Goal: Task Accomplishment & Management: Complete application form

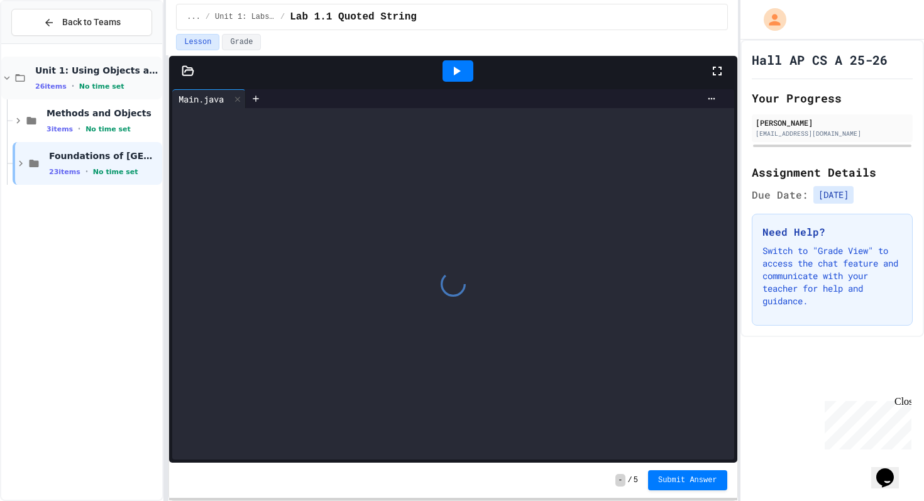
click at [6, 79] on icon at bounding box center [7, 78] width 6 height 4
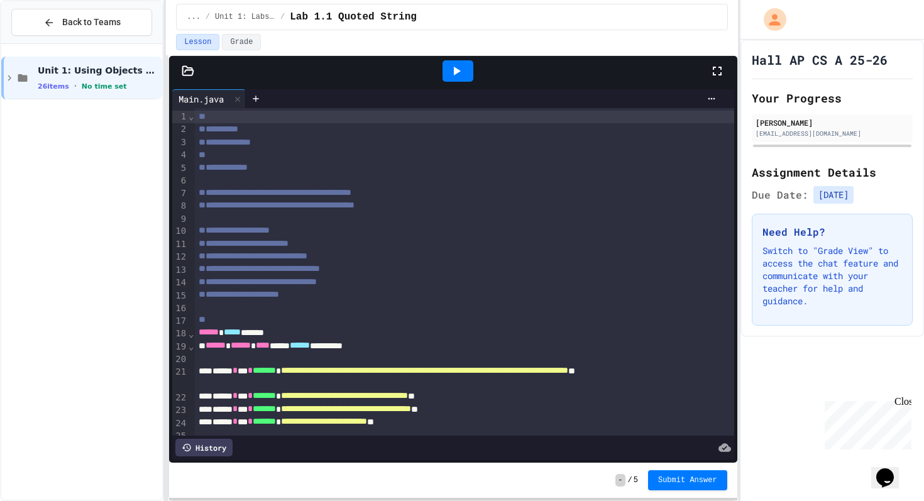
click at [6, 79] on icon at bounding box center [9, 77] width 11 height 11
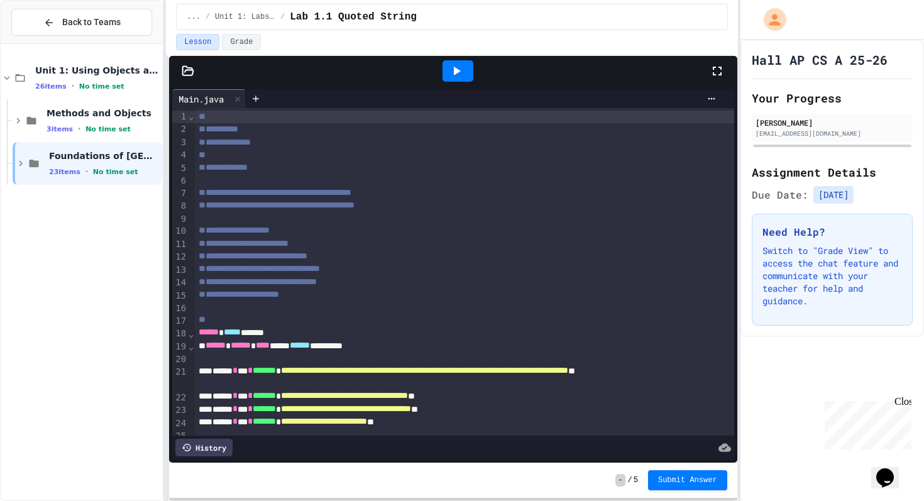
scroll to position [46, 0]
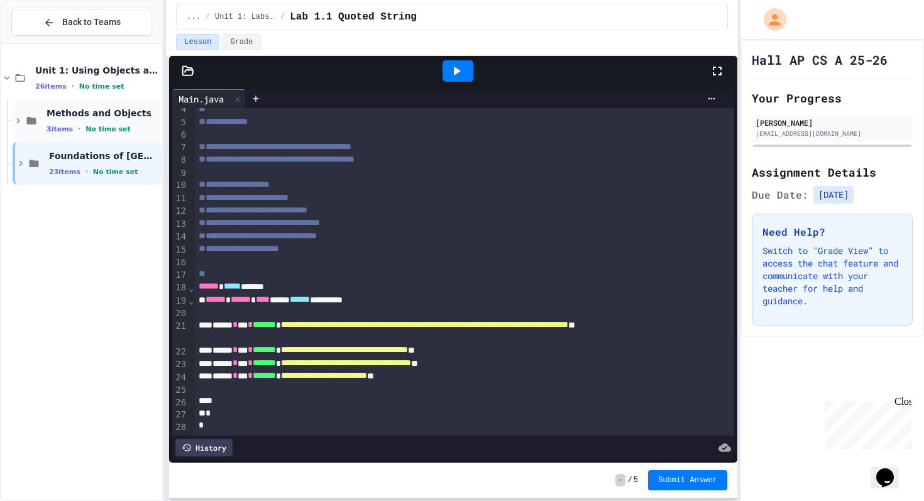
click at [18, 120] on icon at bounding box center [18, 120] width 11 height 11
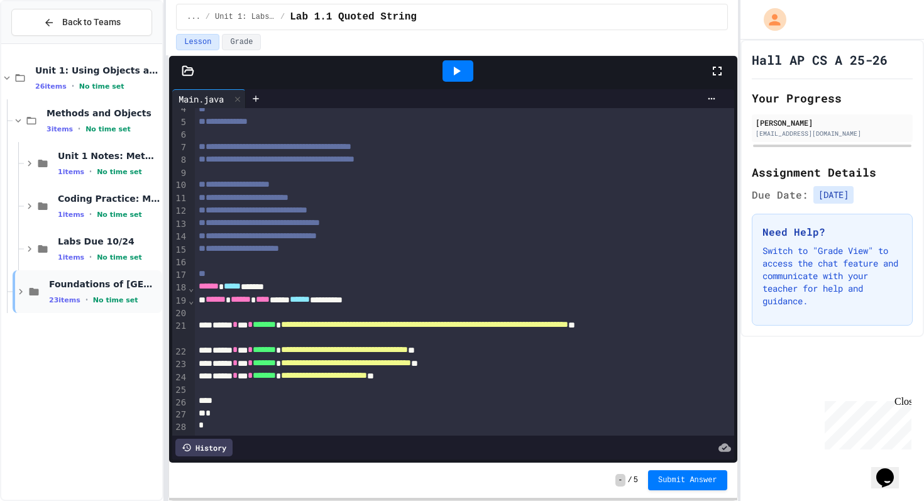
click at [20, 294] on icon at bounding box center [20, 291] width 11 height 11
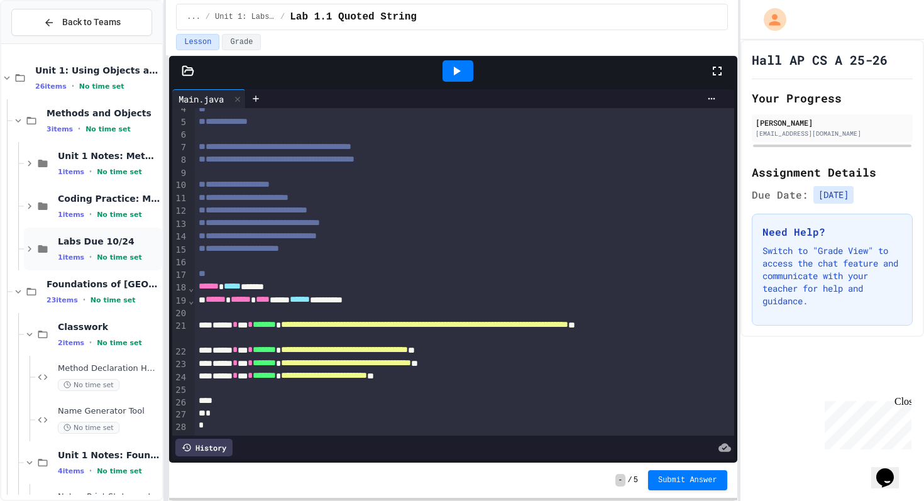
scroll to position [31, 0]
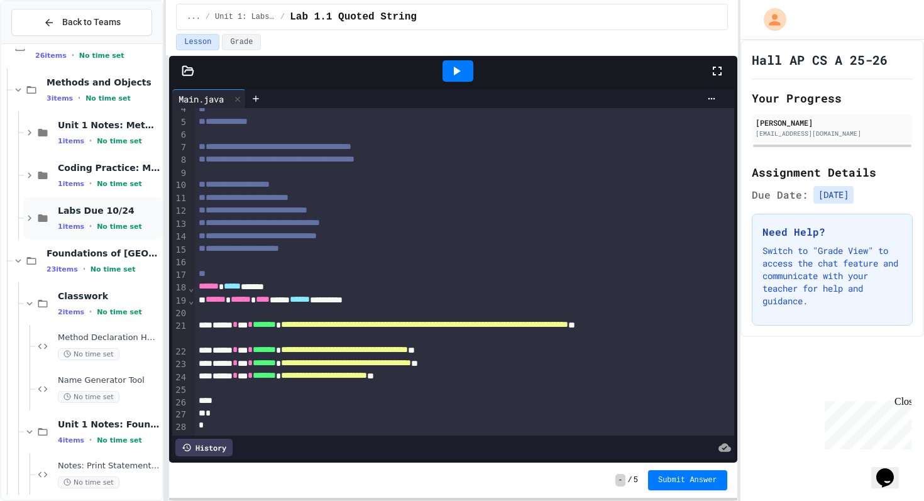
click at [31, 218] on icon at bounding box center [30, 219] width 4 height 6
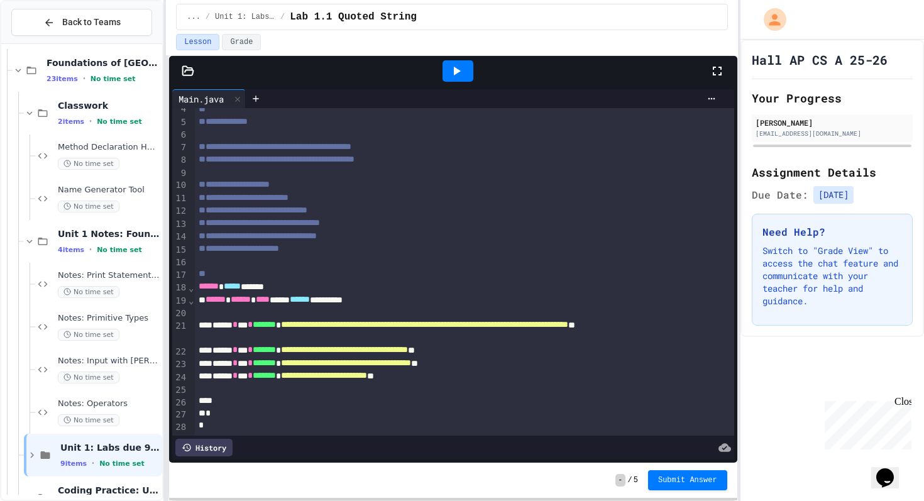
scroll to position [296, 0]
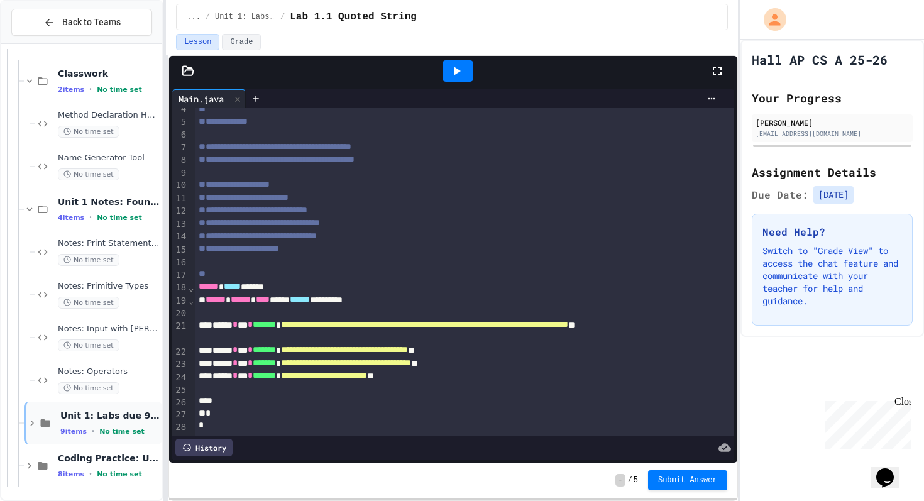
click at [31, 426] on icon at bounding box center [31, 422] width 11 height 11
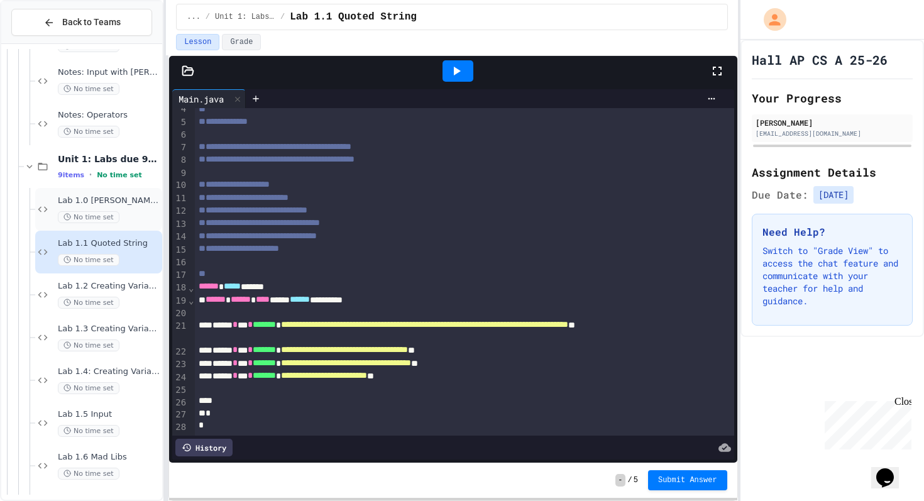
scroll to position [681, 0]
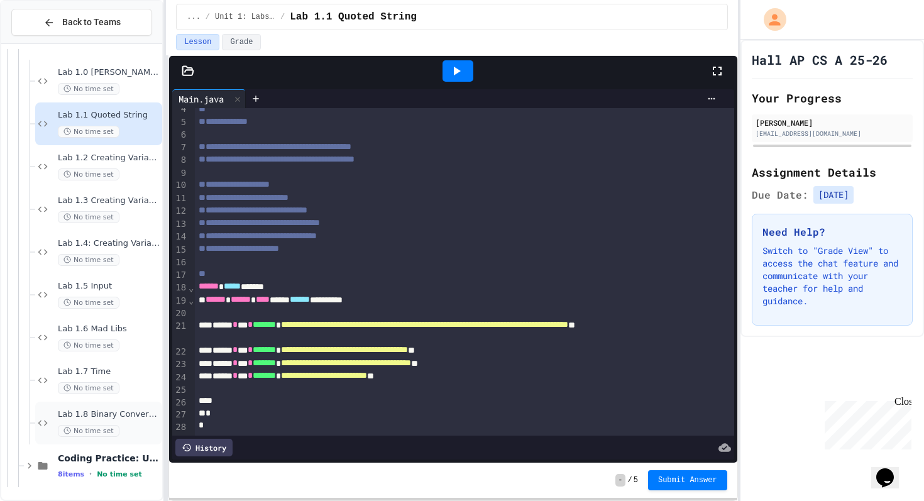
click at [130, 424] on div "Lab 1.8 Binary Conversion No time set" at bounding box center [109, 423] width 102 height 28
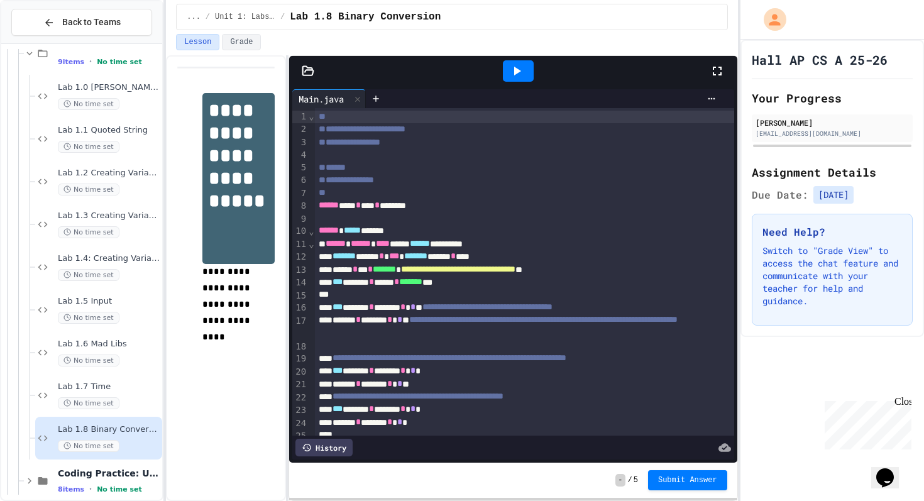
click at [292, 158] on div "**********" at bounding box center [451, 278] width 571 height 446
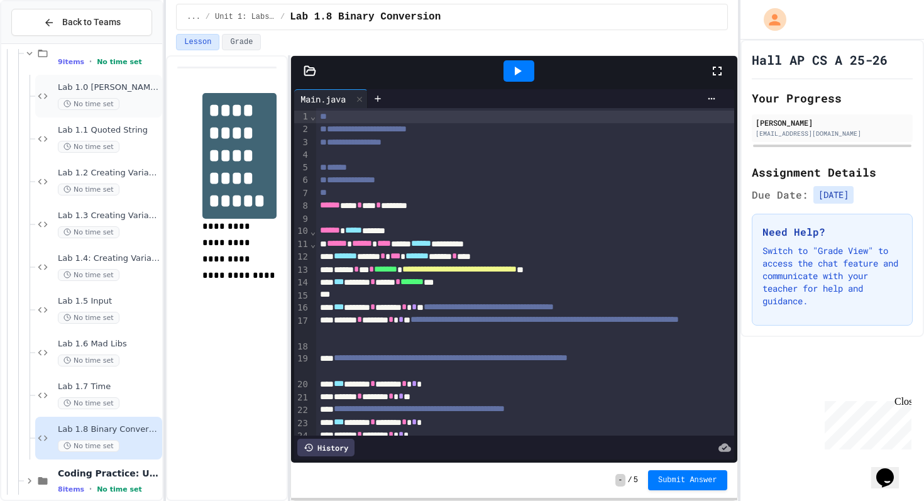
click at [58, 95] on div "Lab 1.0 [PERSON_NAME] I Am No time set" at bounding box center [109, 96] width 102 height 28
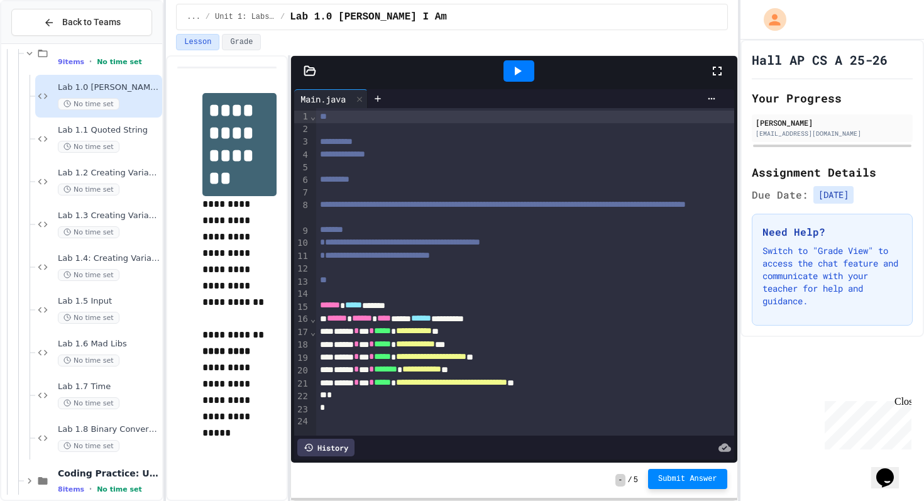
click at [681, 483] on span "Submit Answer" at bounding box center [687, 479] width 59 height 10
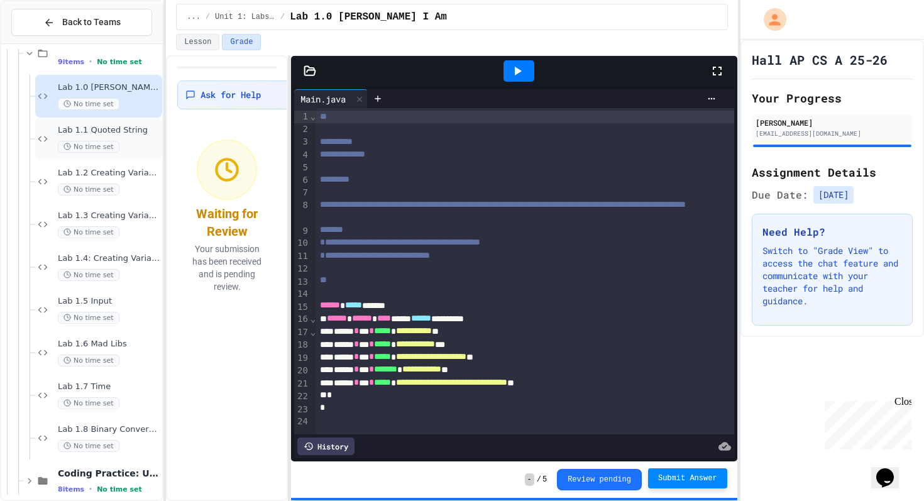
click at [123, 135] on span "Lab 1.1 Quoted String" at bounding box center [109, 130] width 102 height 11
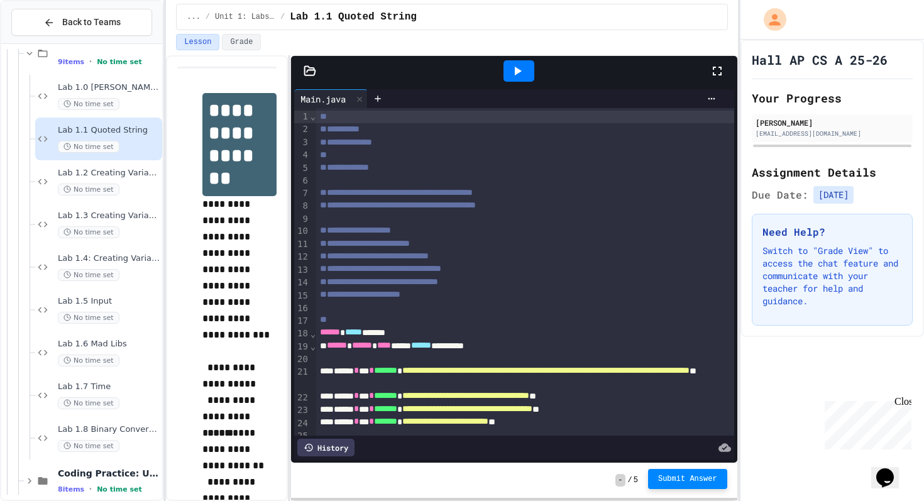
click at [682, 477] on span "Submit Answer" at bounding box center [687, 479] width 59 height 10
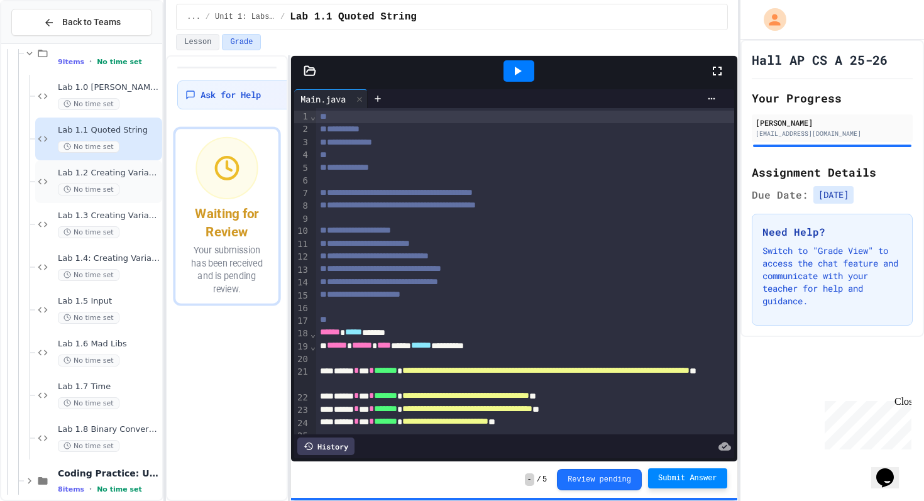
click at [138, 186] on div "No time set" at bounding box center [109, 190] width 102 height 12
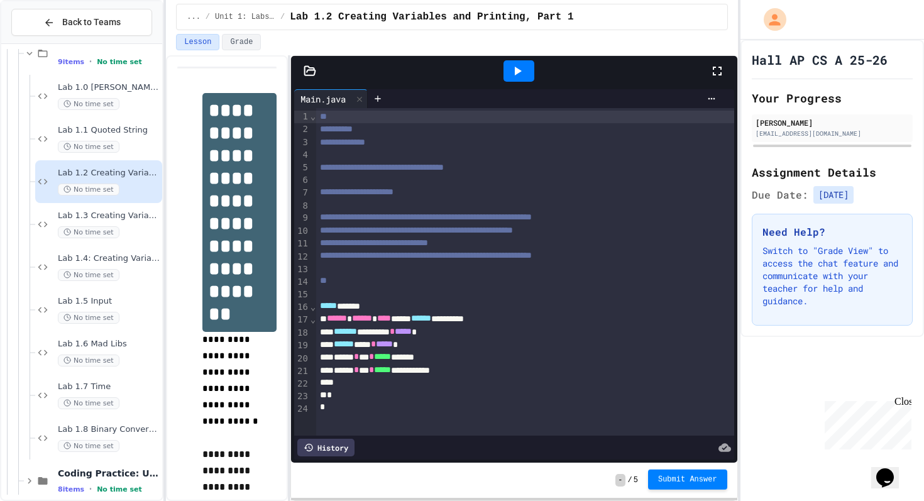
click at [692, 481] on span "Submit Answer" at bounding box center [687, 480] width 59 height 10
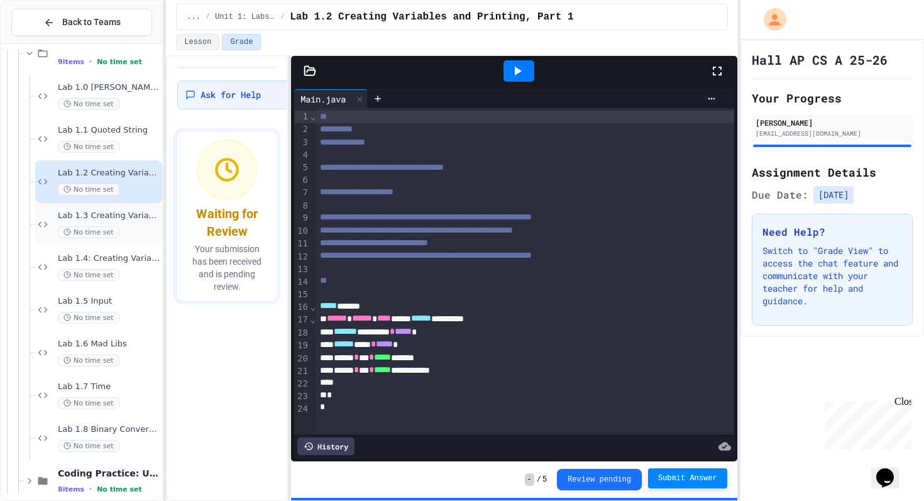
click at [129, 237] on div "No time set" at bounding box center [109, 232] width 102 height 12
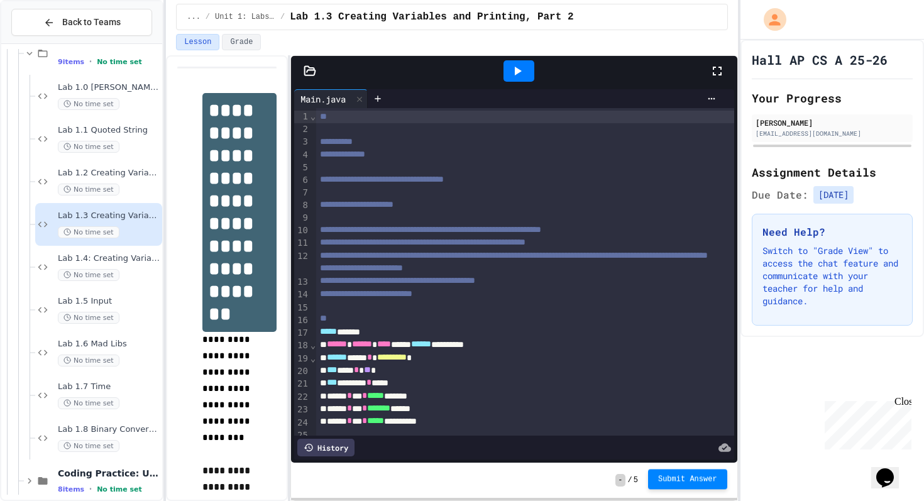
click at [687, 473] on button "Submit Answer" at bounding box center [687, 479] width 79 height 20
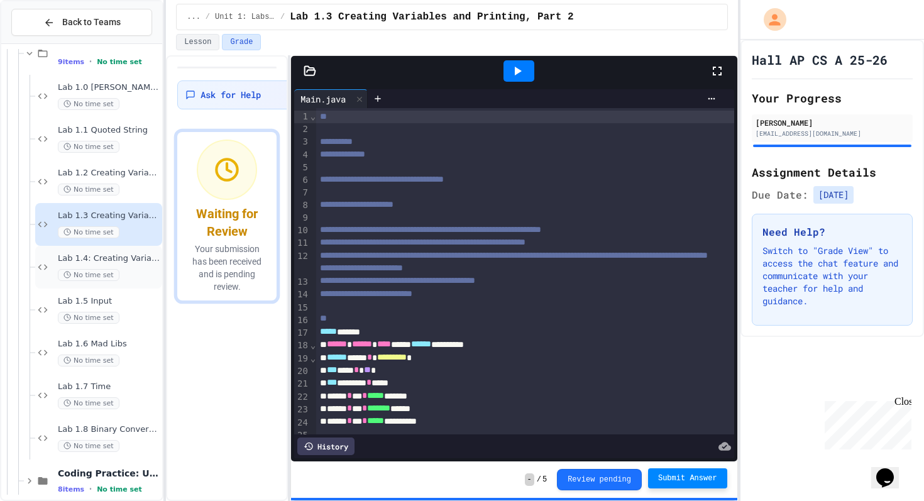
click at [125, 270] on div "No time set" at bounding box center [109, 275] width 102 height 12
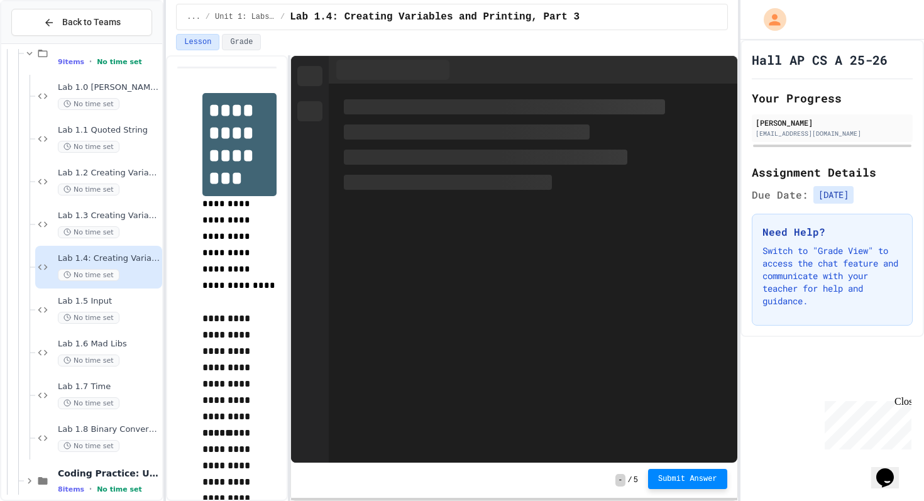
click at [683, 483] on span "Submit Answer" at bounding box center [687, 479] width 59 height 10
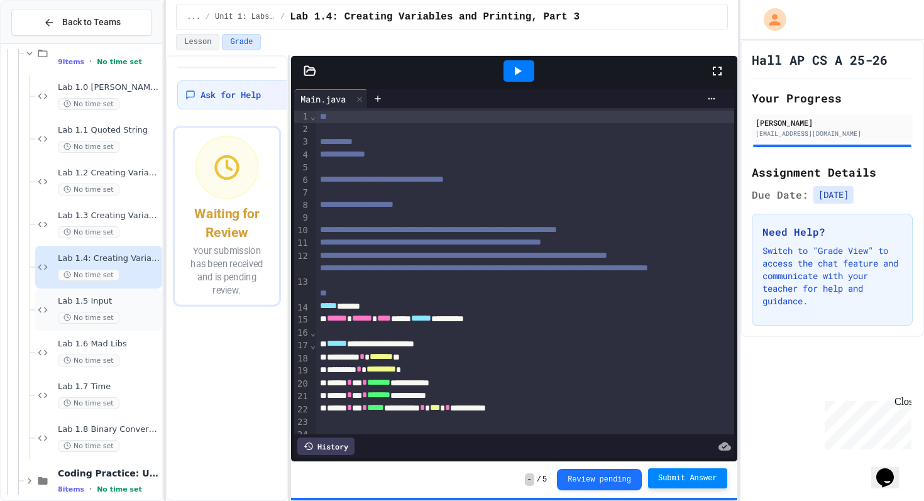
click at [123, 310] on div "Lab 1.5 Input No time set" at bounding box center [109, 310] width 102 height 28
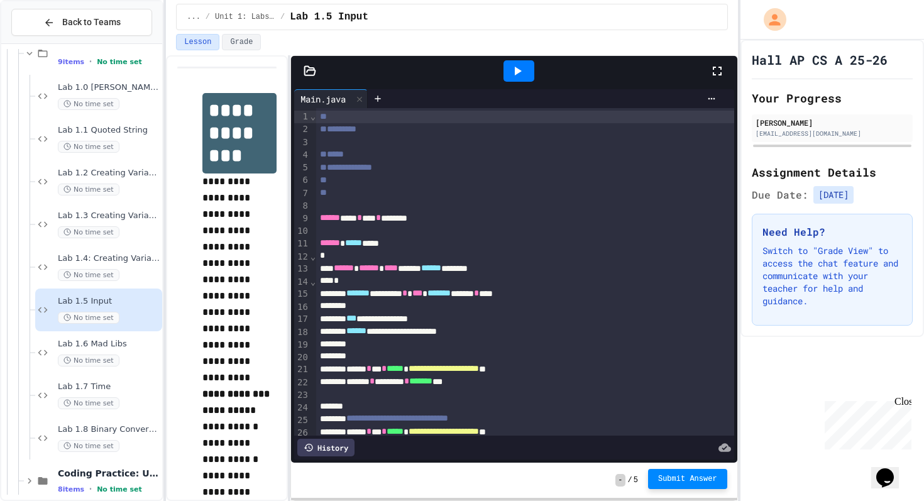
click at [707, 478] on span "Submit Answer" at bounding box center [687, 479] width 59 height 10
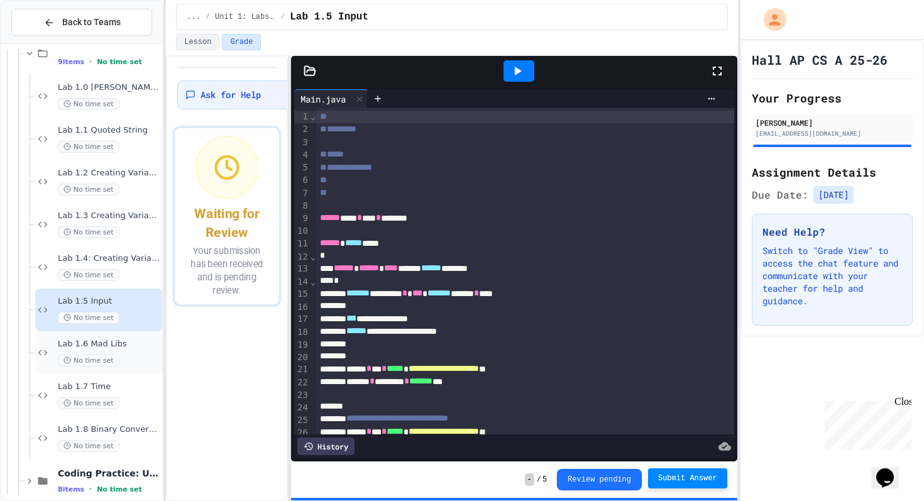
click at [114, 355] on div "No time set" at bounding box center [109, 361] width 102 height 12
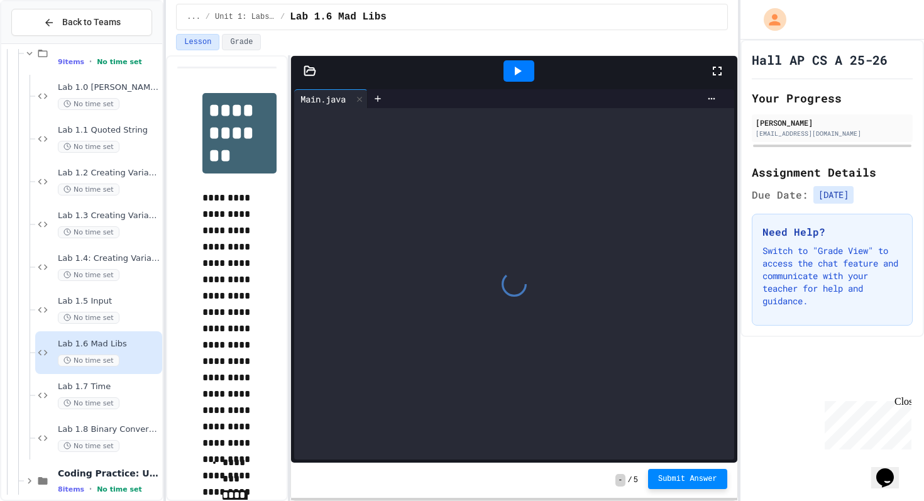
click at [690, 486] on button "Submit Answer" at bounding box center [687, 479] width 79 height 20
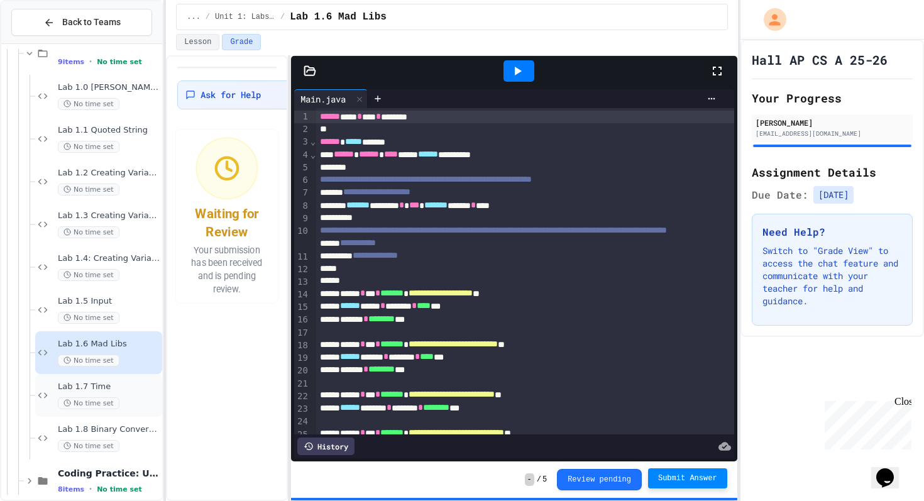
click at [133, 405] on div "No time set" at bounding box center [109, 403] width 102 height 12
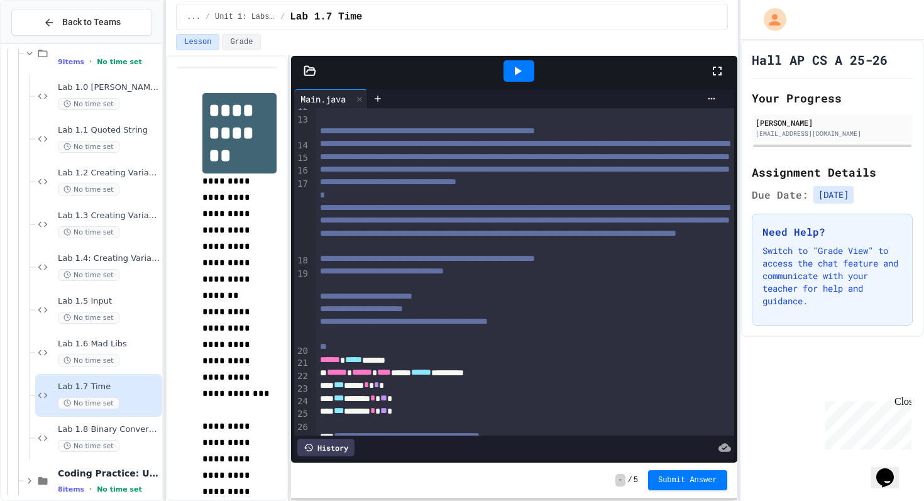
scroll to position [567, 0]
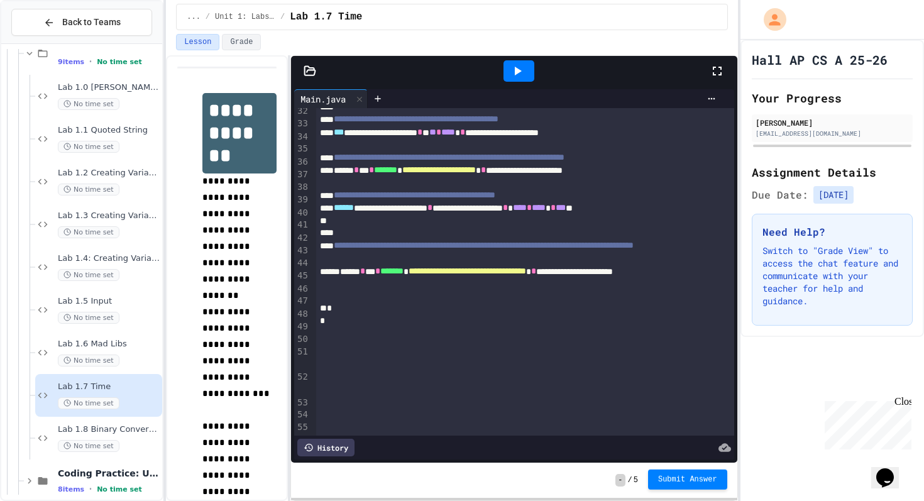
click at [686, 481] on span "Submit Answer" at bounding box center [687, 480] width 59 height 10
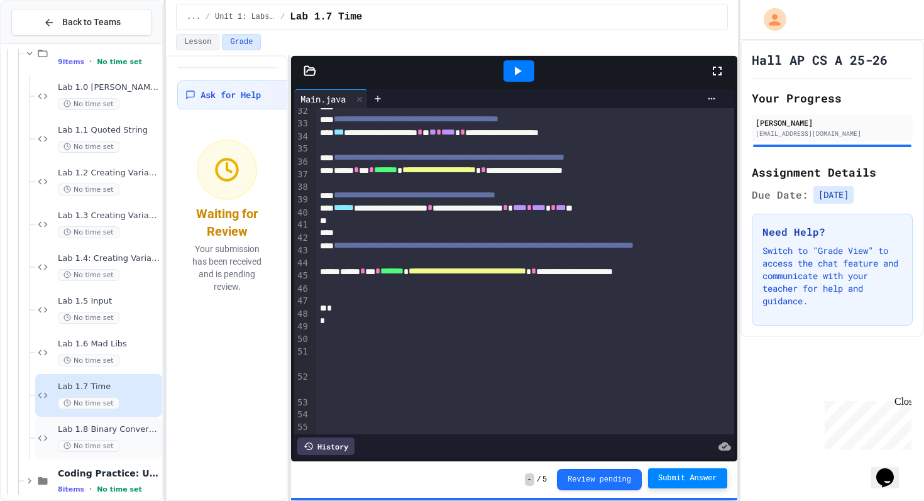
click at [127, 429] on span "Lab 1.8 Binary Conversion" at bounding box center [109, 429] width 102 height 11
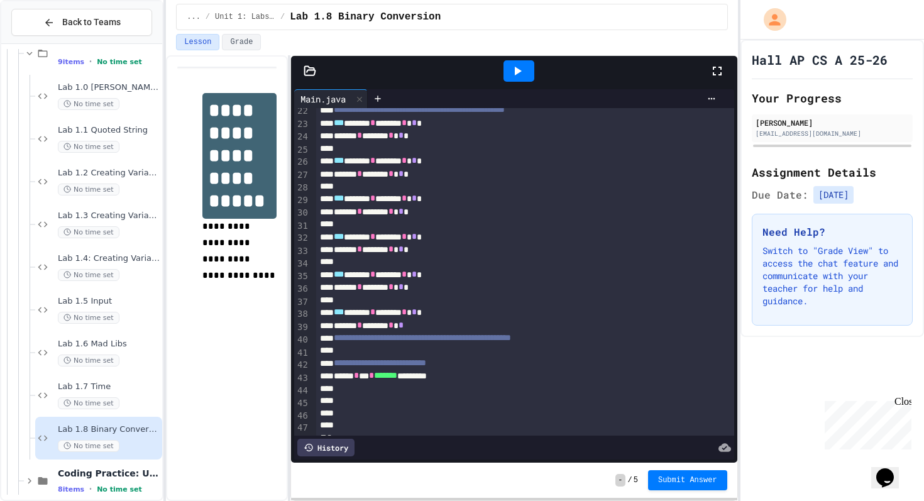
scroll to position [325, 0]
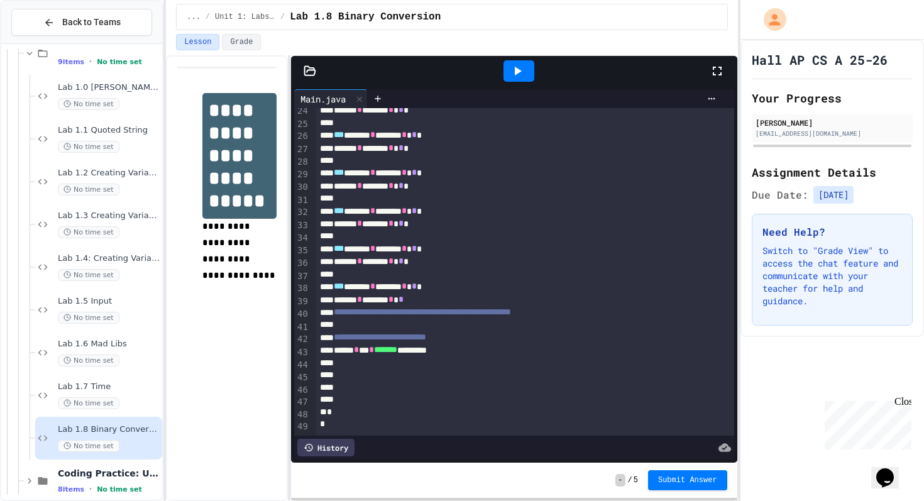
click at [450, 360] on div at bounding box center [524, 363] width 417 height 13
drag, startPoint x: 443, startPoint y: 352, endPoint x: 481, endPoint y: 347, distance: 38.7
click at [481, 347] on div "****** * *** * ******* *********" at bounding box center [524, 350] width 417 height 13
click at [475, 348] on div "****** * *** * ******* *********" at bounding box center [524, 350] width 417 height 13
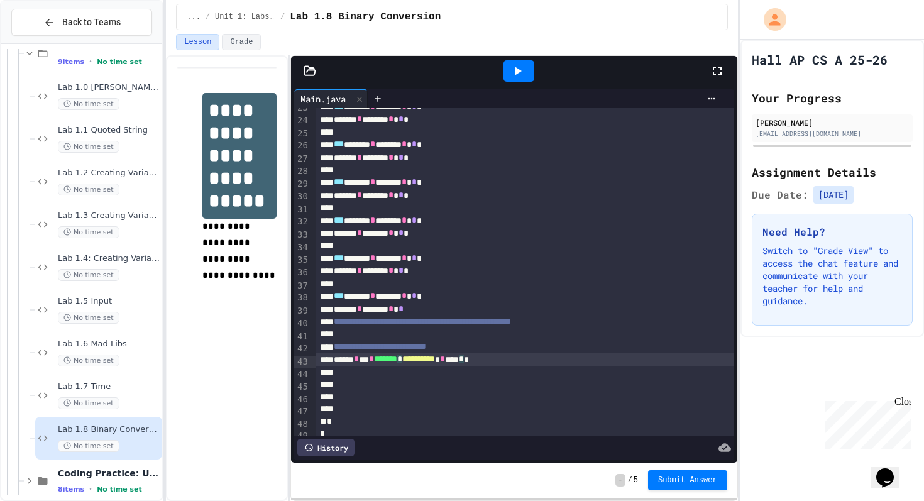
scroll to position [317, 0]
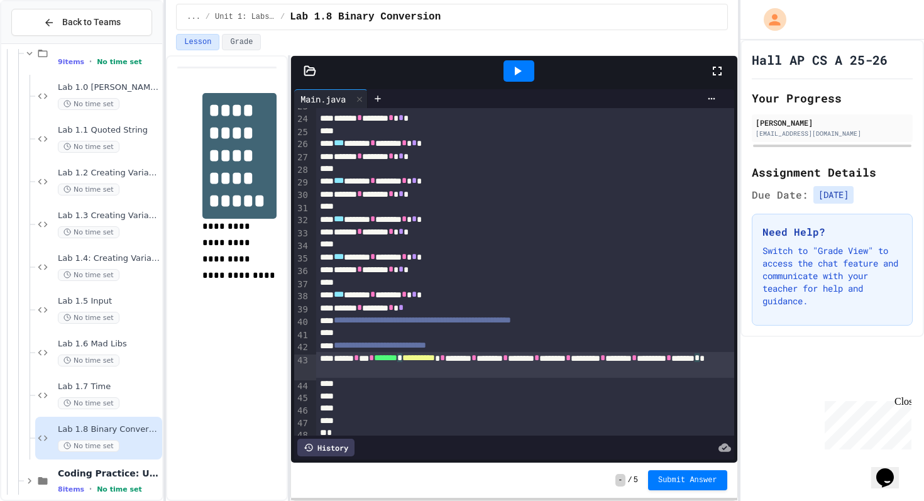
click at [455, 372] on div "**********" at bounding box center [524, 365] width 417 height 26
click at [502, 373] on div "**********" at bounding box center [524, 365] width 417 height 26
click at [545, 378] on div "**********" at bounding box center [524, 365] width 417 height 26
click at [522, 76] on icon at bounding box center [517, 70] width 15 height 15
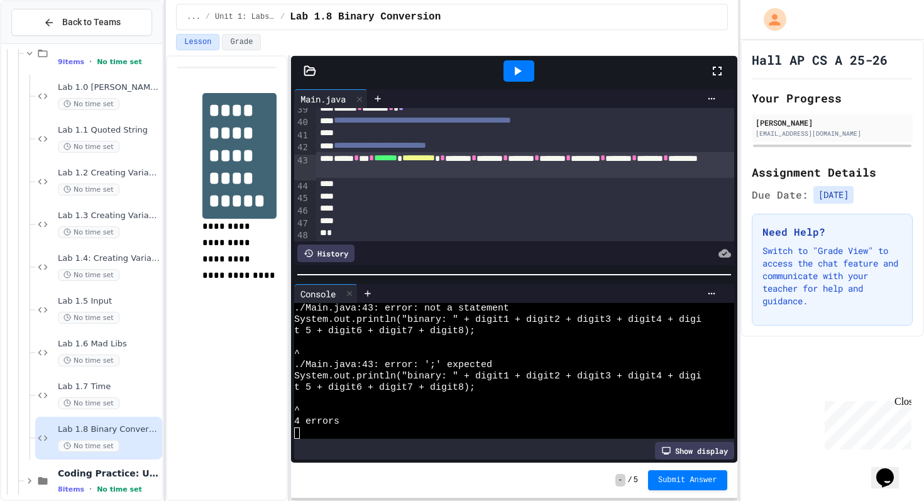
scroll to position [523, 0]
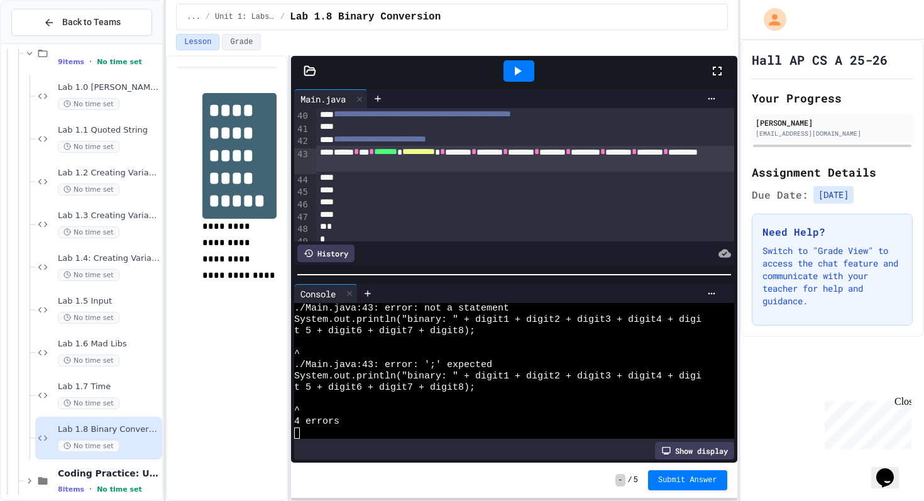
click at [530, 165] on div "**********" at bounding box center [524, 159] width 417 height 26
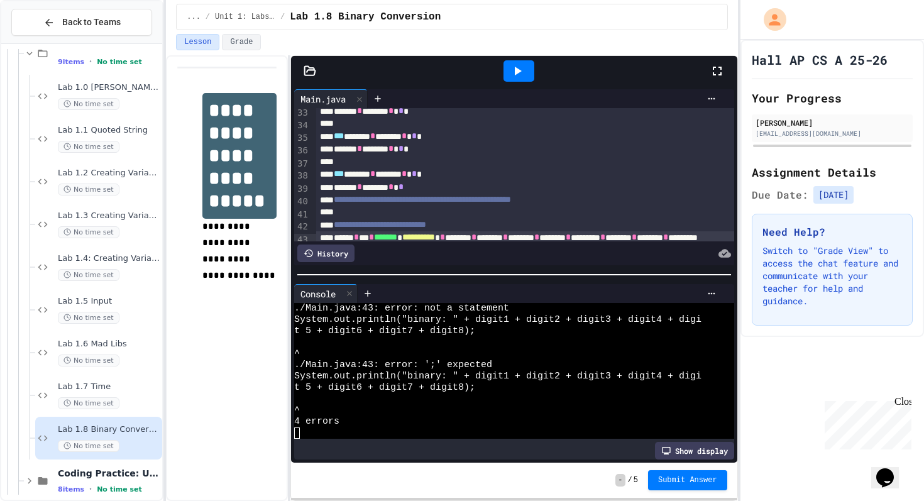
scroll to position [436, 0]
click at [472, 190] on div "****** * ****** * *" at bounding box center [524, 188] width 417 height 13
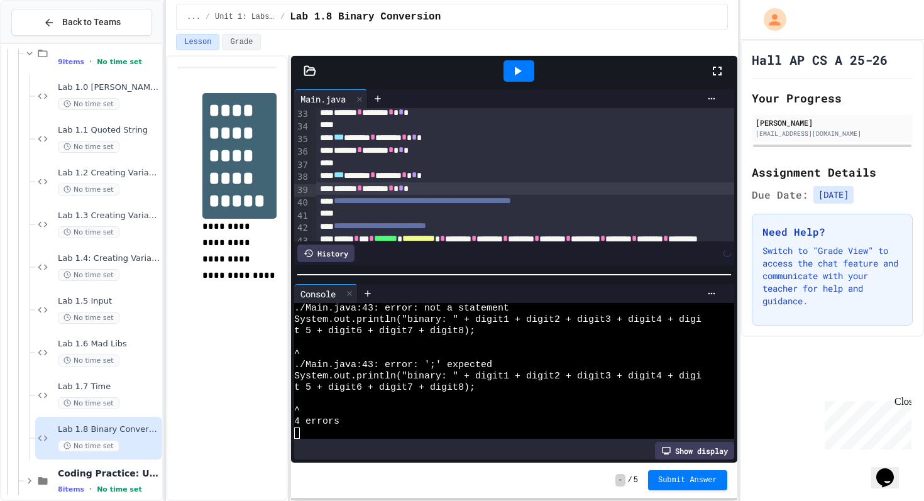
click at [528, 57] on div at bounding box center [518, 71] width 43 height 34
click at [527, 73] on div at bounding box center [519, 70] width 31 height 21
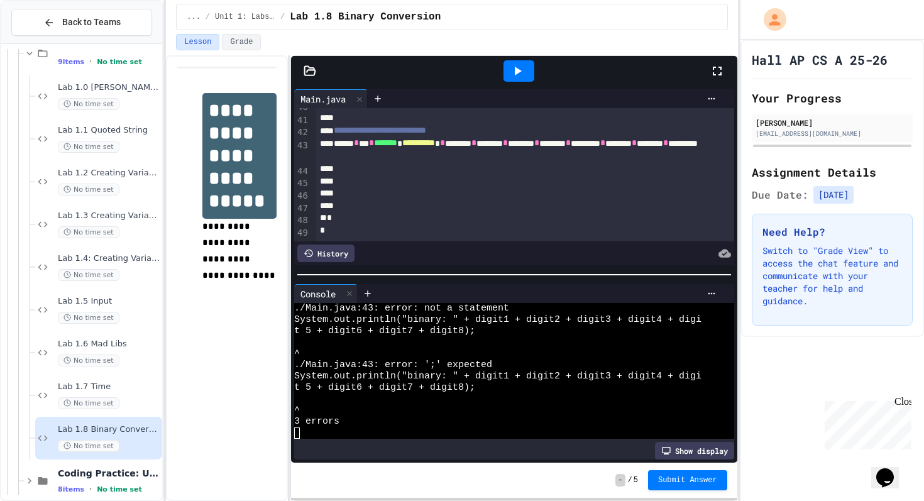
scroll to position [57, 0]
click at [527, 162] on div "**********" at bounding box center [524, 150] width 417 height 26
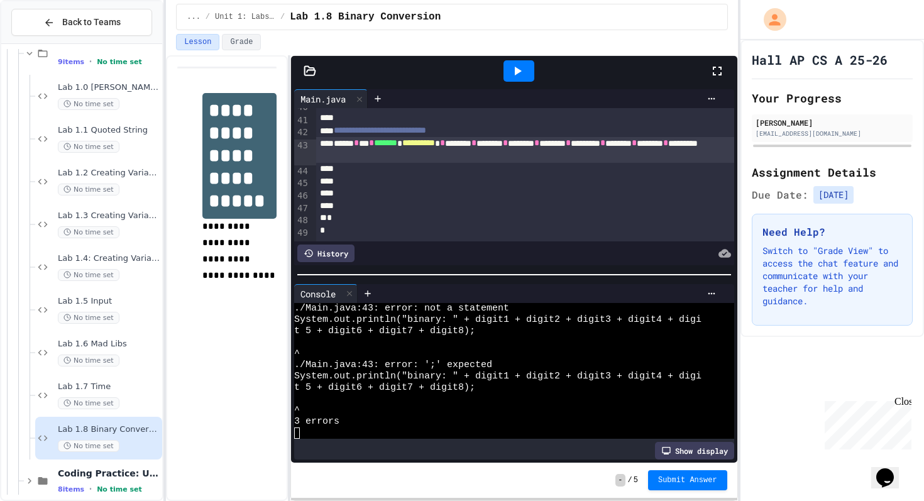
click at [435, 147] on span "**********" at bounding box center [418, 142] width 33 height 9
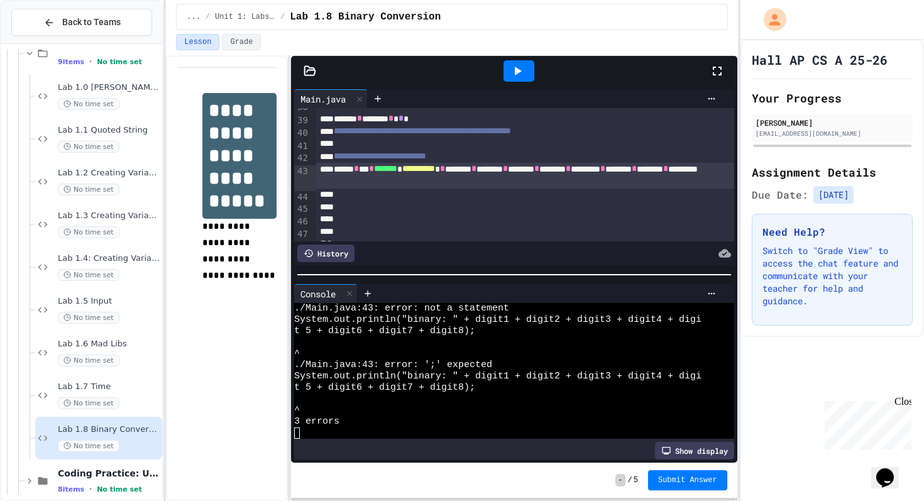
click at [397, 172] on span "*******" at bounding box center [385, 168] width 23 height 9
click at [518, 74] on icon at bounding box center [517, 70] width 15 height 15
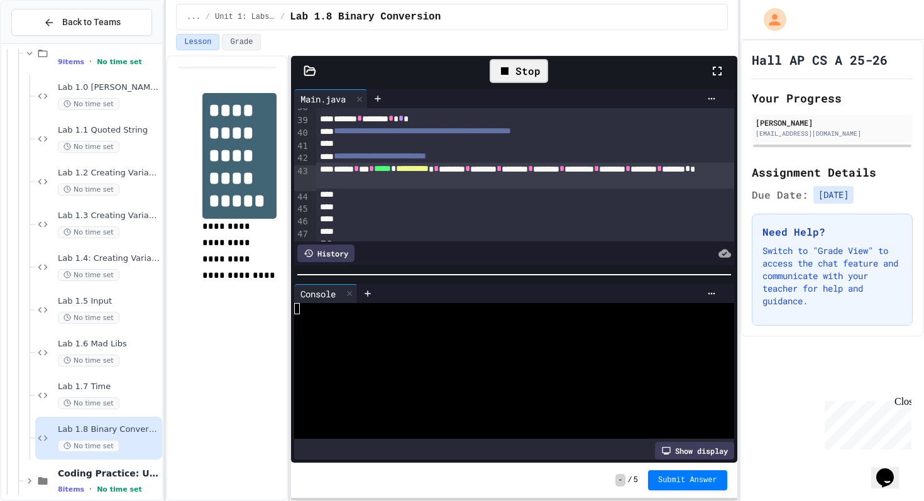
scroll to position [45, 0]
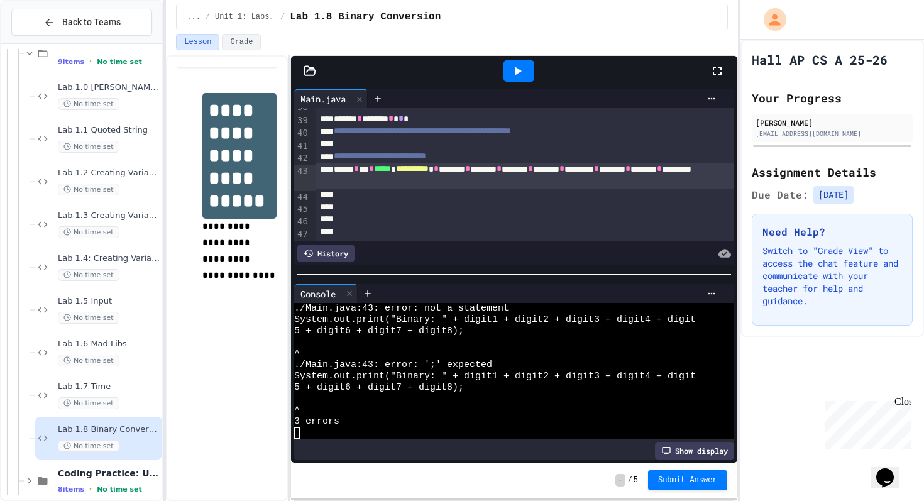
click at [321, 182] on div "**********" at bounding box center [524, 176] width 417 height 26
click at [517, 74] on icon at bounding box center [518, 71] width 7 height 9
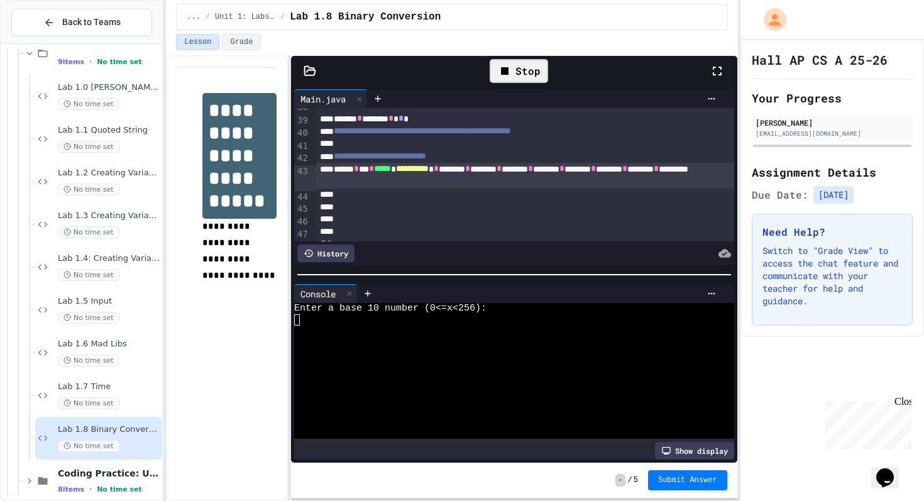
click at [303, 333] on div at bounding box center [509, 331] width 430 height 11
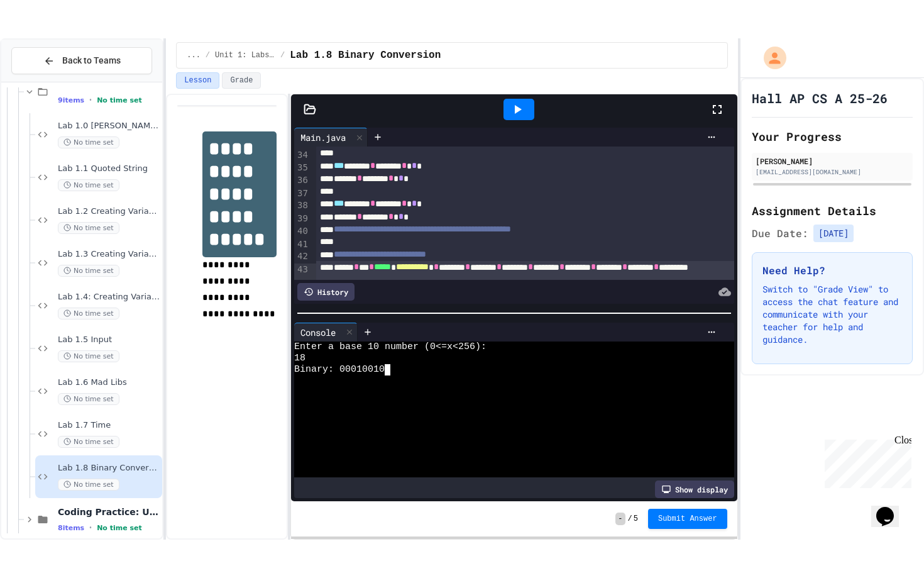
scroll to position [463, 0]
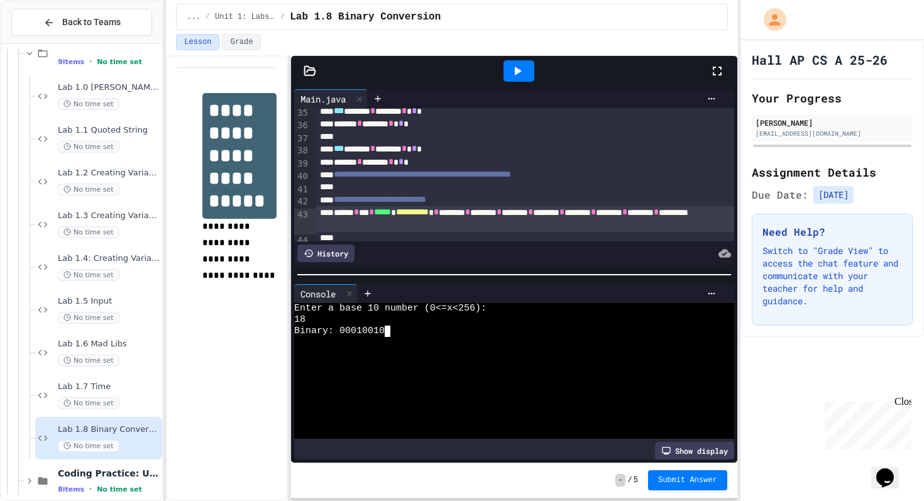
click at [725, 72] on div at bounding box center [724, 71] width 28 height 34
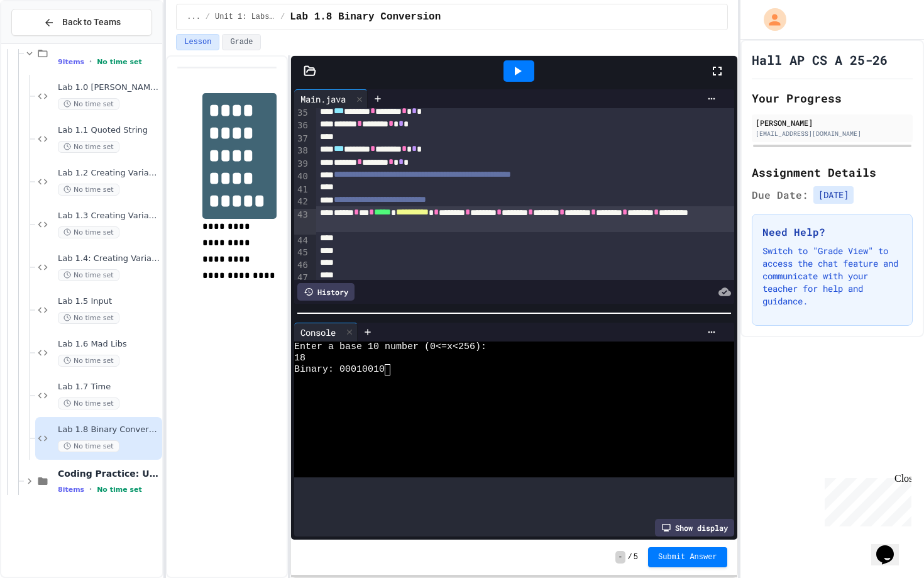
scroll to position [408, 0]
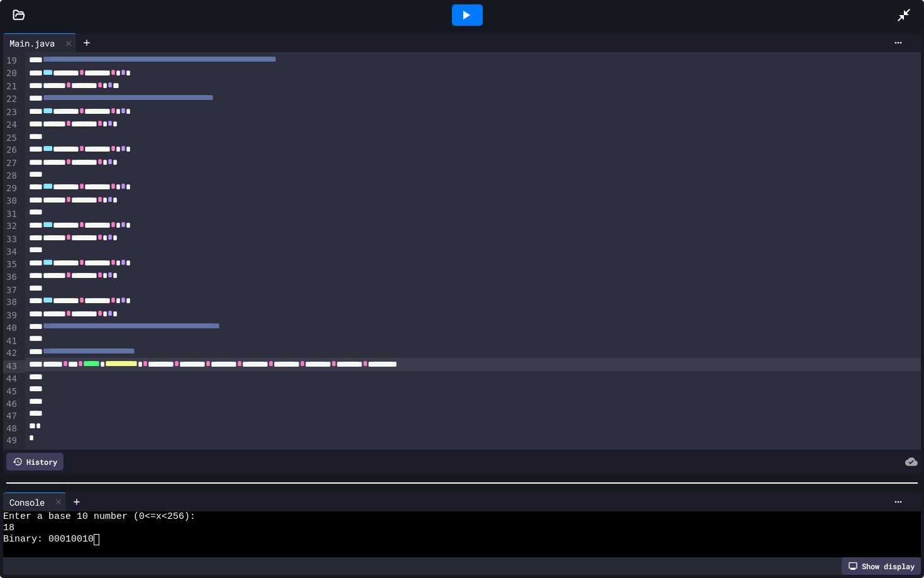
click at [184, 486] on div at bounding box center [462, 483] width 924 height 13
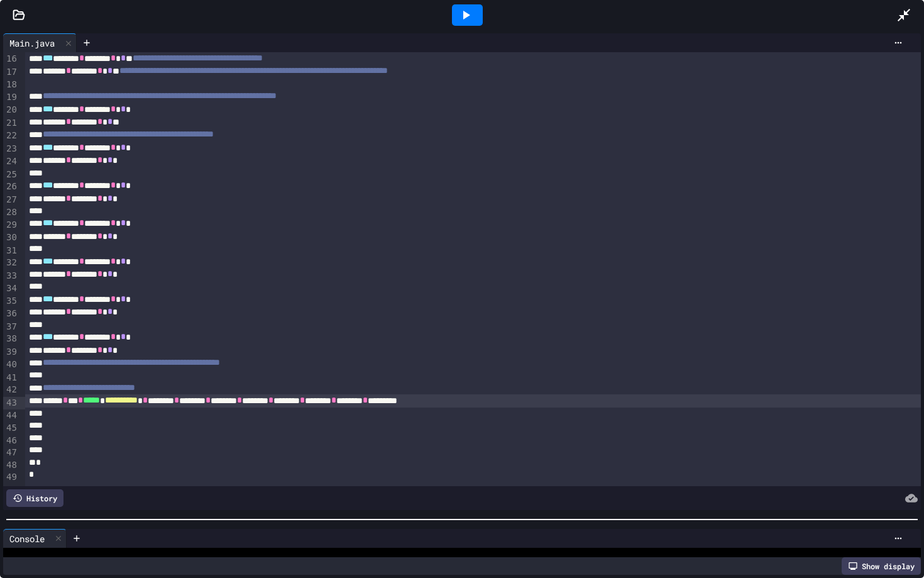
scroll to position [23, 0]
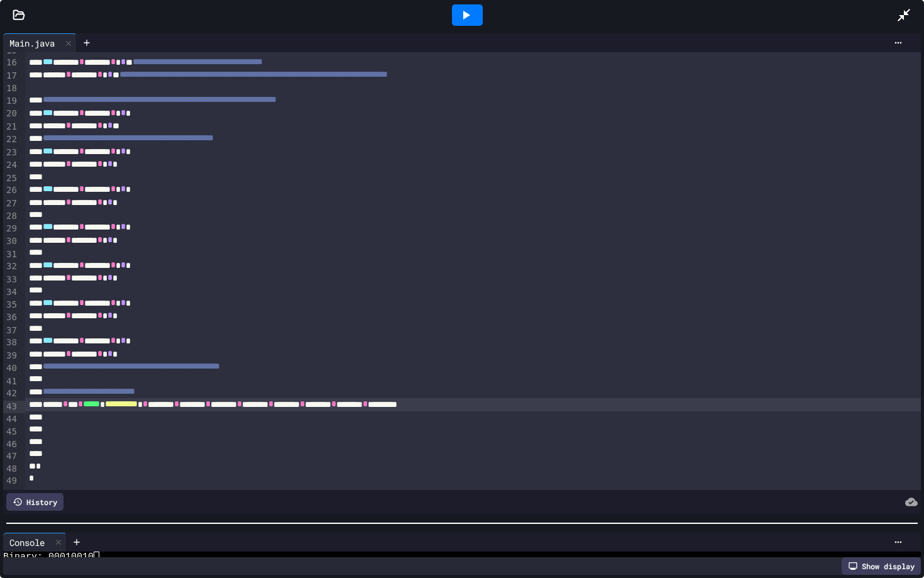
click at [197, 500] on div at bounding box center [462, 523] width 924 height 13
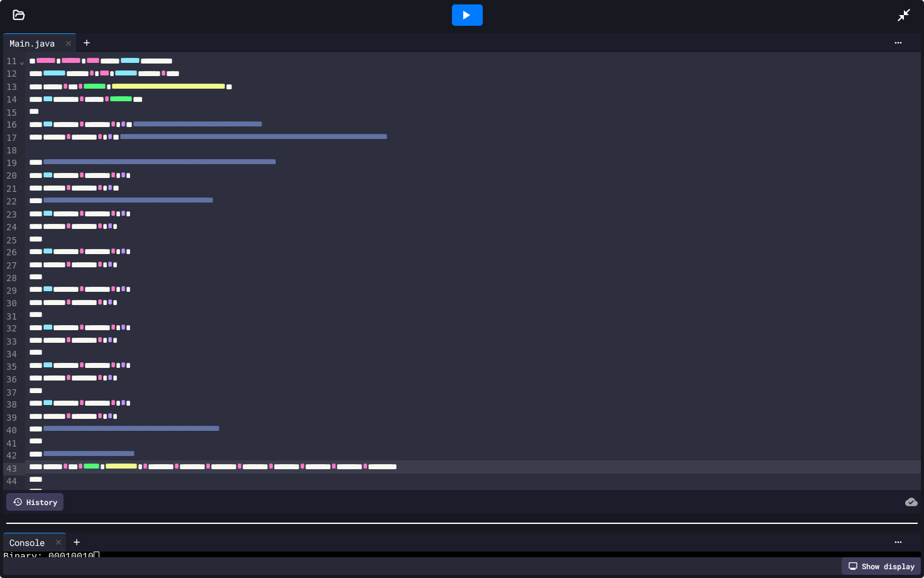
scroll to position [128, 0]
click at [60, 500] on icon at bounding box center [58, 541] width 5 height 5
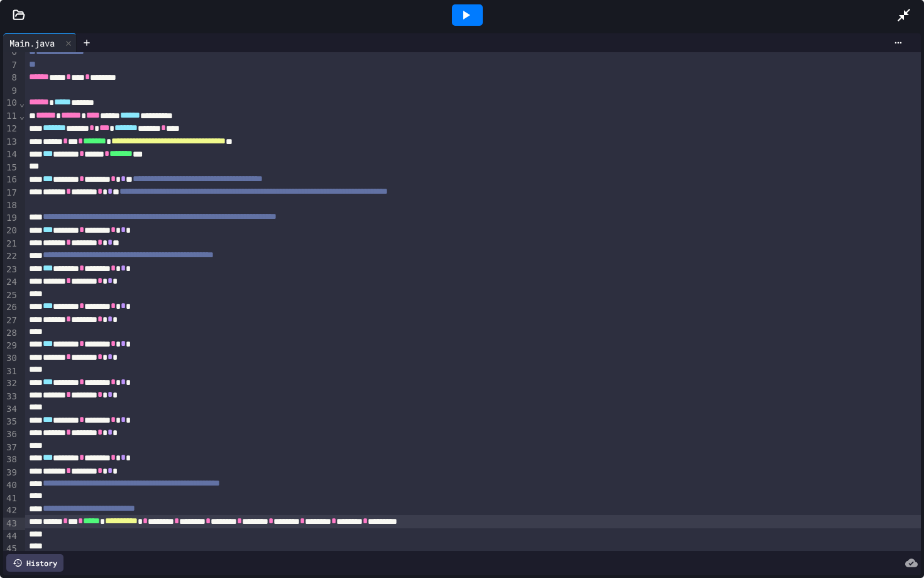
scroll to position [81, 0]
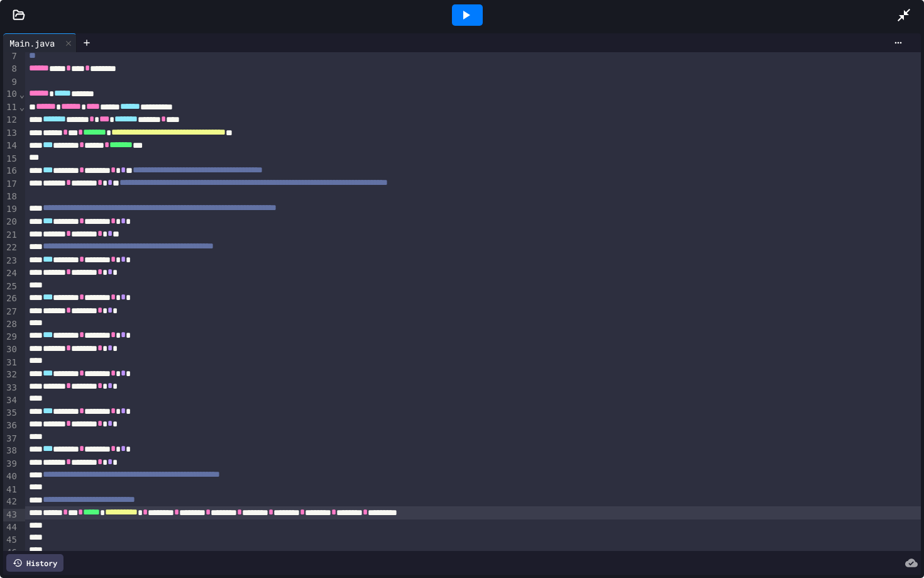
click at [463, 23] on div at bounding box center [467, 14] width 31 height 21
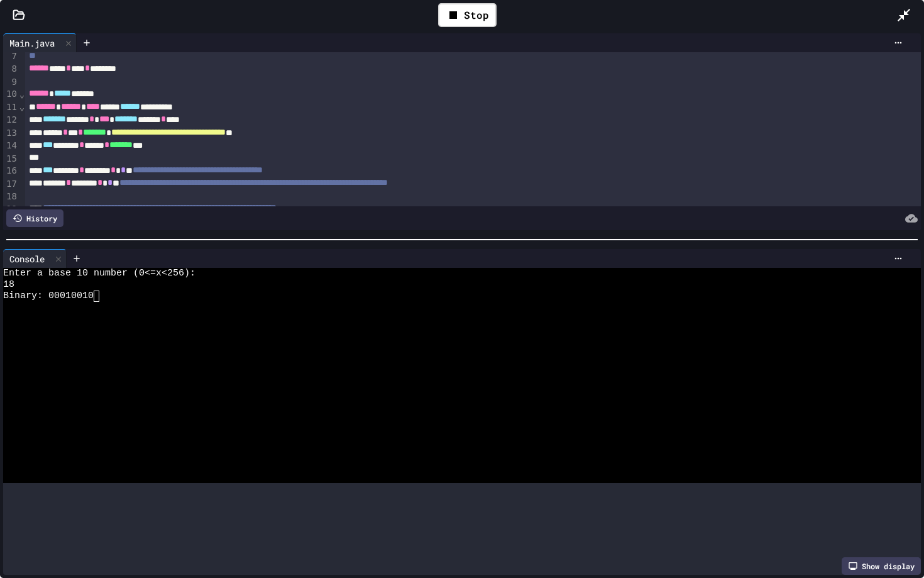
click at [141, 234] on div at bounding box center [462, 239] width 924 height 13
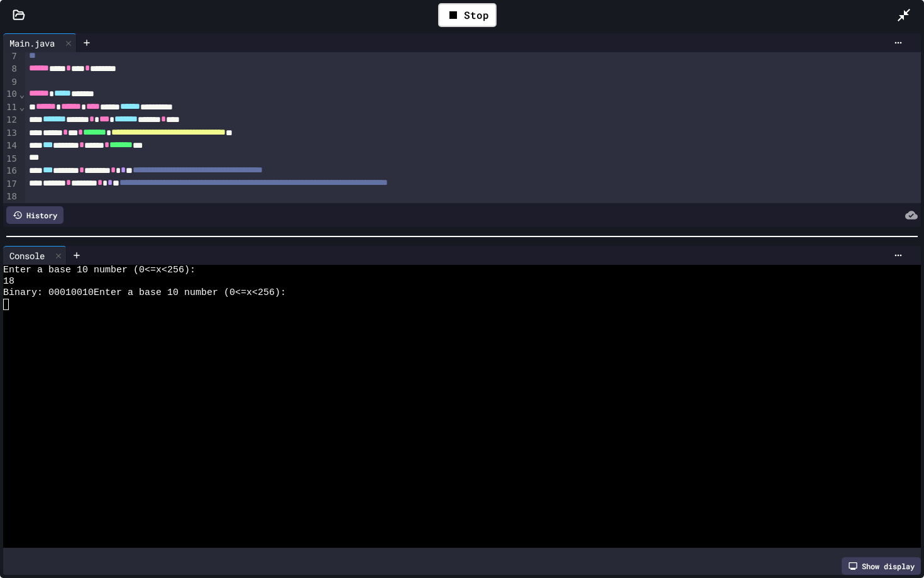
click at [150, 306] on div at bounding box center [455, 304] width 905 height 11
click at [60, 259] on icon at bounding box center [58, 255] width 9 height 9
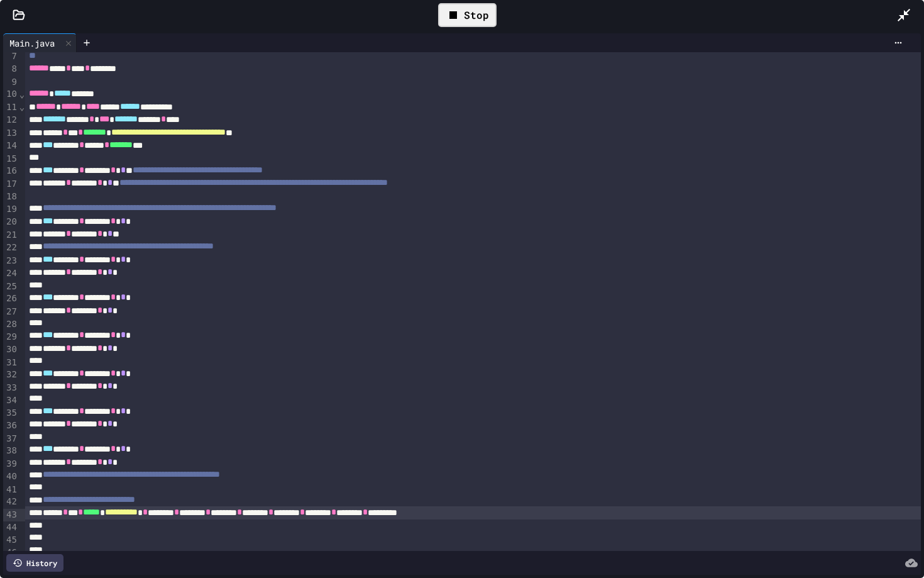
click at [465, 18] on div "Stop" at bounding box center [467, 15] width 58 height 24
click at [465, 18] on icon at bounding box center [466, 15] width 7 height 9
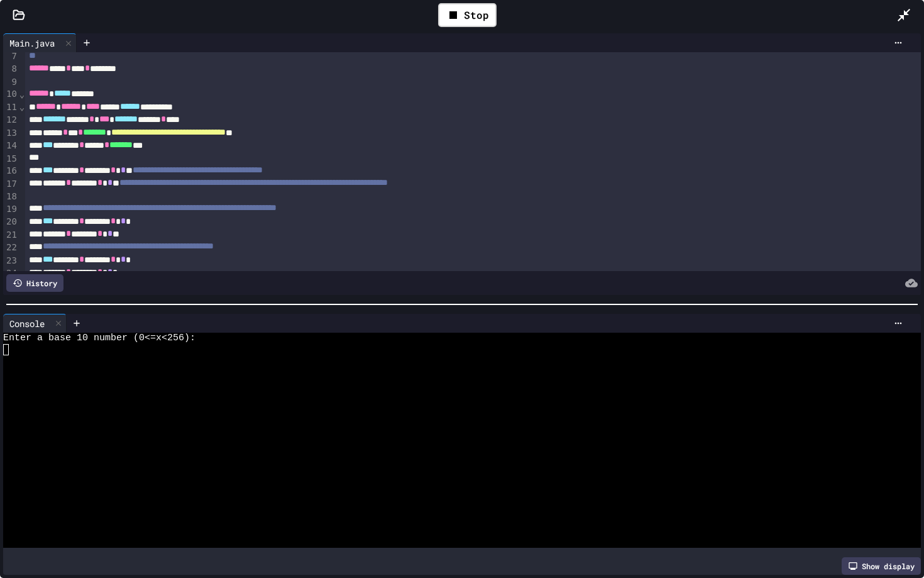
click at [47, 360] on div at bounding box center [455, 360] width 905 height 11
click at [60, 322] on icon at bounding box center [58, 323] width 9 height 9
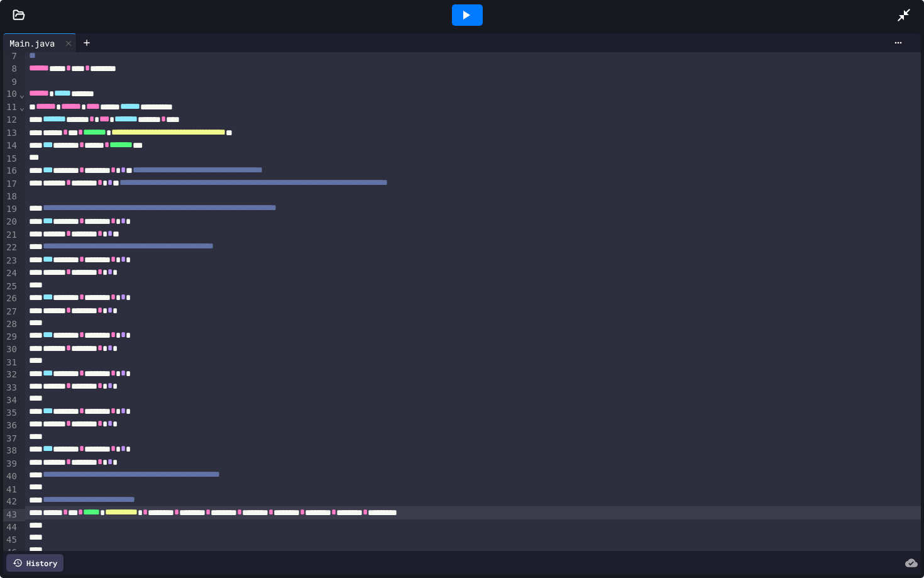
click at [464, 16] on icon at bounding box center [466, 15] width 7 height 9
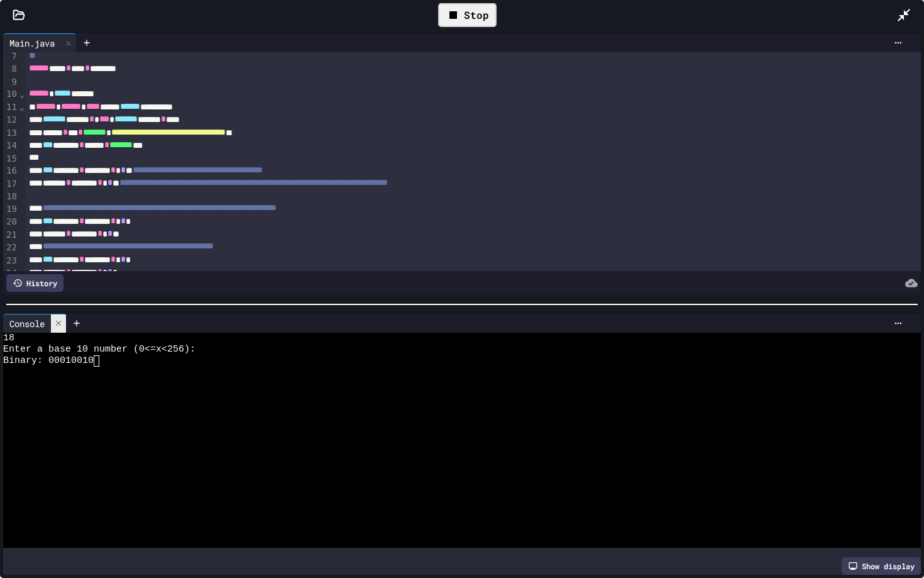
click at [63, 321] on icon at bounding box center [58, 323] width 9 height 9
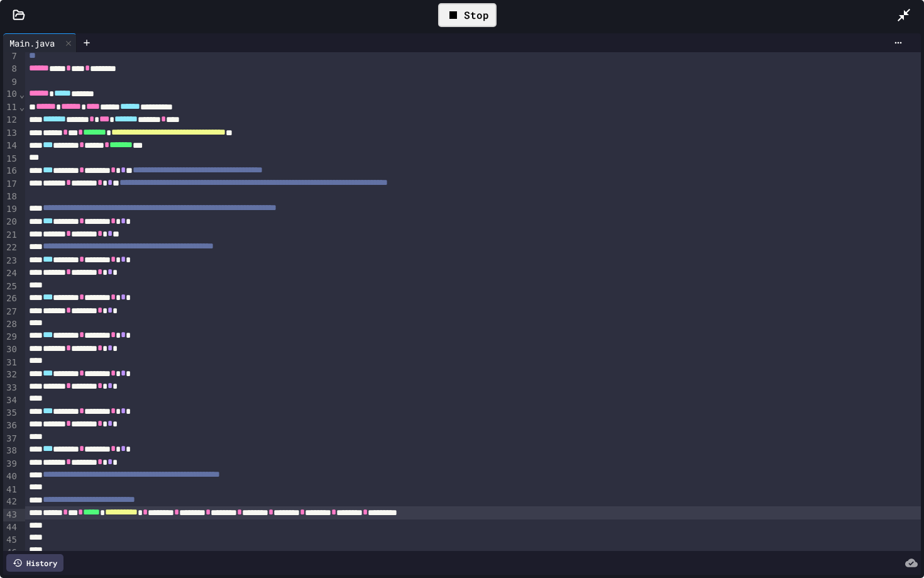
click at [440, 14] on div "Stop" at bounding box center [467, 15] width 58 height 24
click at [481, 22] on div at bounding box center [467, 14] width 31 height 21
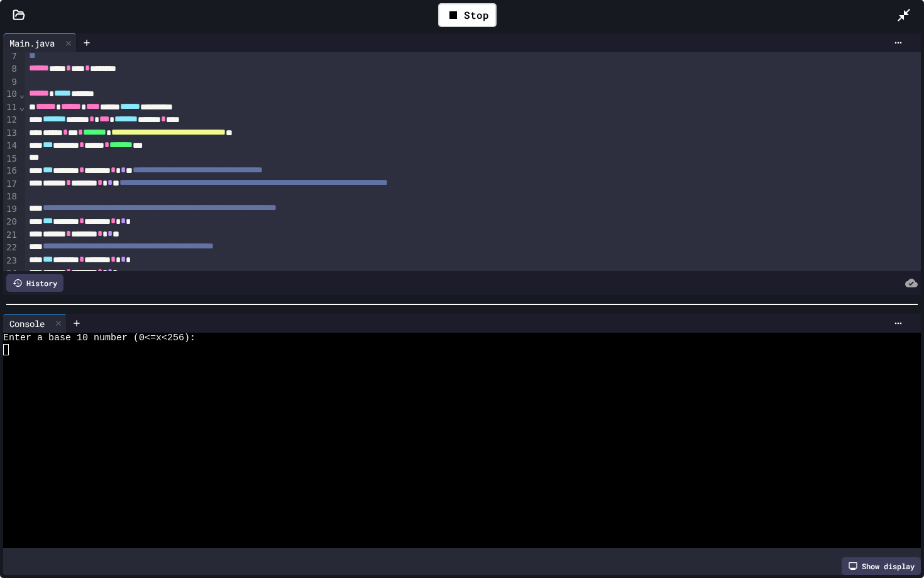
click at [188, 304] on div at bounding box center [462, 304] width 912 height 1
click at [181, 349] on div at bounding box center [455, 349] width 905 height 11
click at [60, 326] on icon at bounding box center [58, 323] width 9 height 9
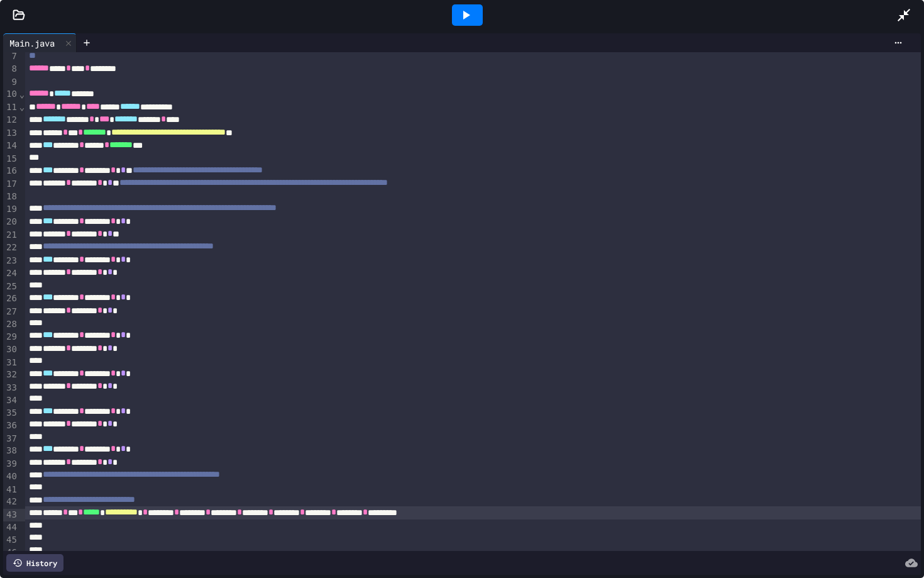
click at [461, 21] on icon at bounding box center [465, 15] width 15 height 15
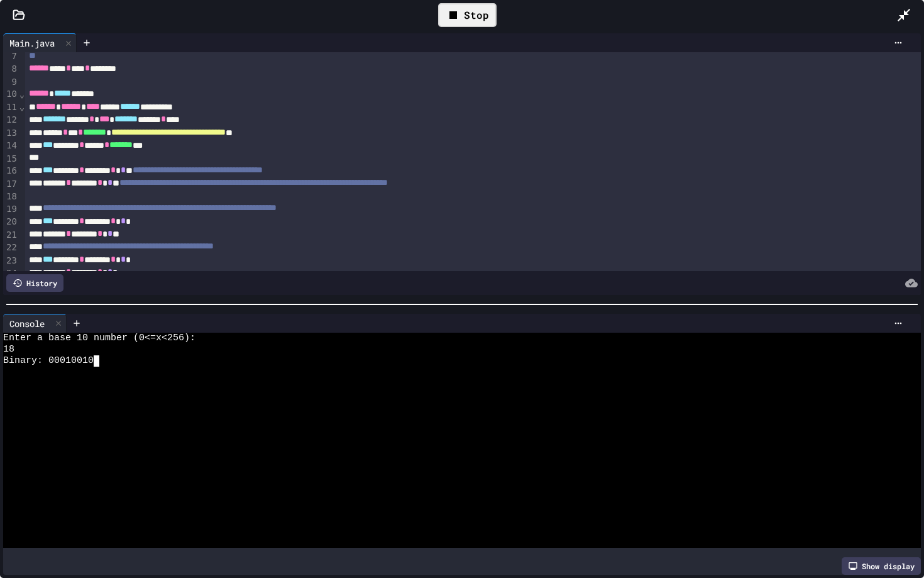
click at [182, 350] on div "18" at bounding box center [455, 349] width 905 height 11
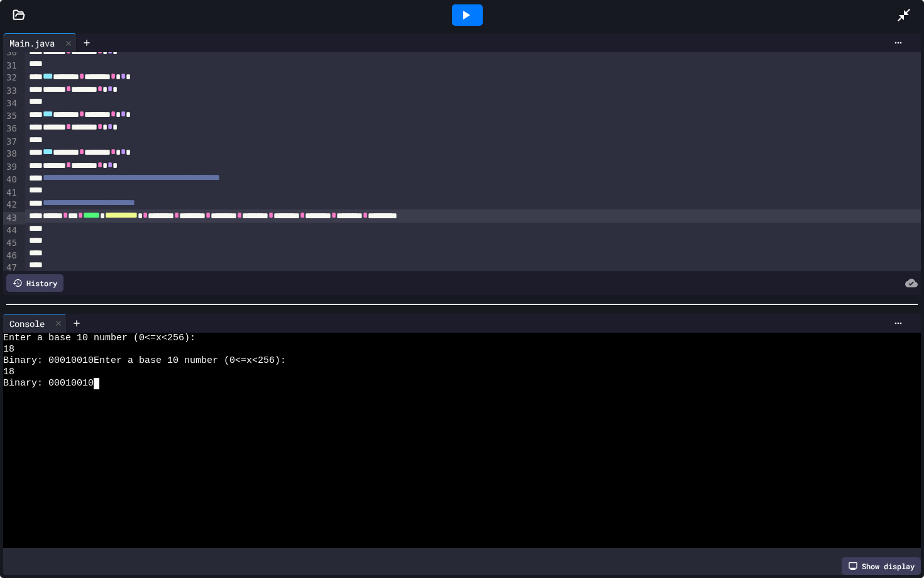
scroll to position [408, 0]
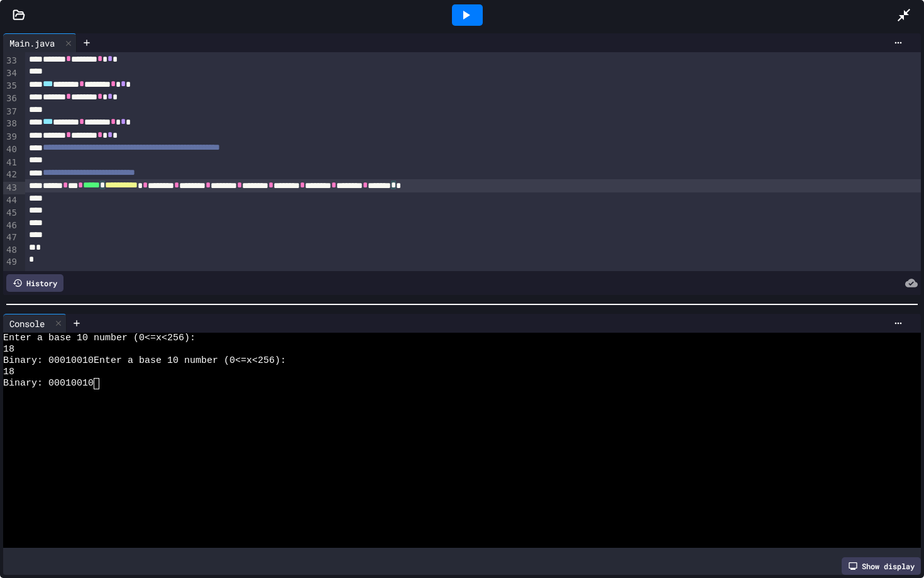
click at [136, 190] on div "**********" at bounding box center [473, 185] width 896 height 13
click at [61, 322] on icon at bounding box center [58, 323] width 5 height 5
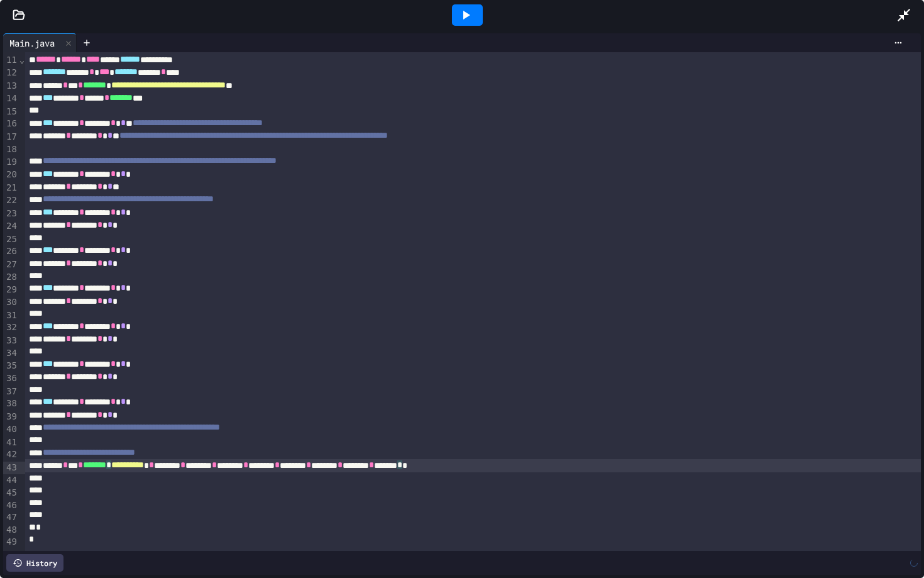
scroll to position [128, 0]
click at [462, 23] on div at bounding box center [467, 14] width 31 height 21
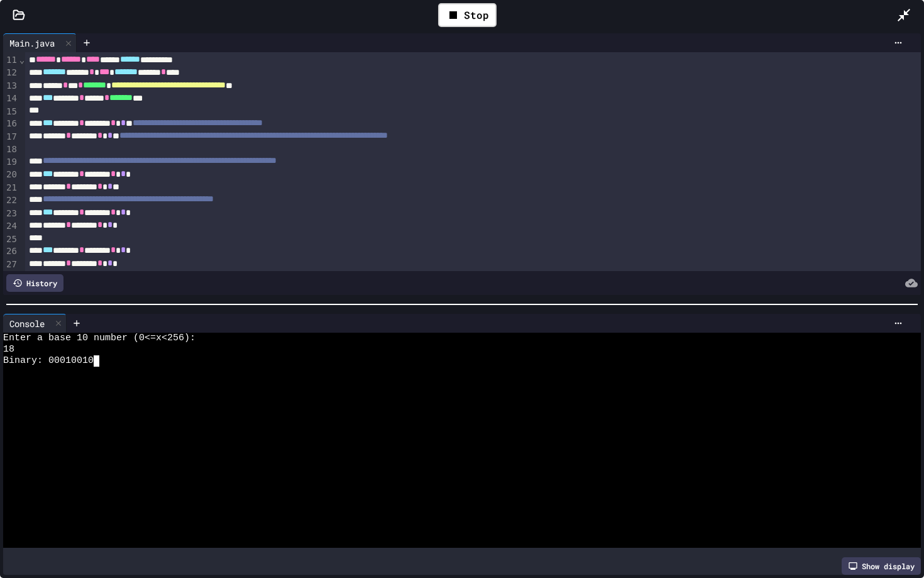
click at [80, 350] on div "18" at bounding box center [455, 349] width 905 height 11
click at [78, 326] on icon at bounding box center [77, 323] width 10 height 10
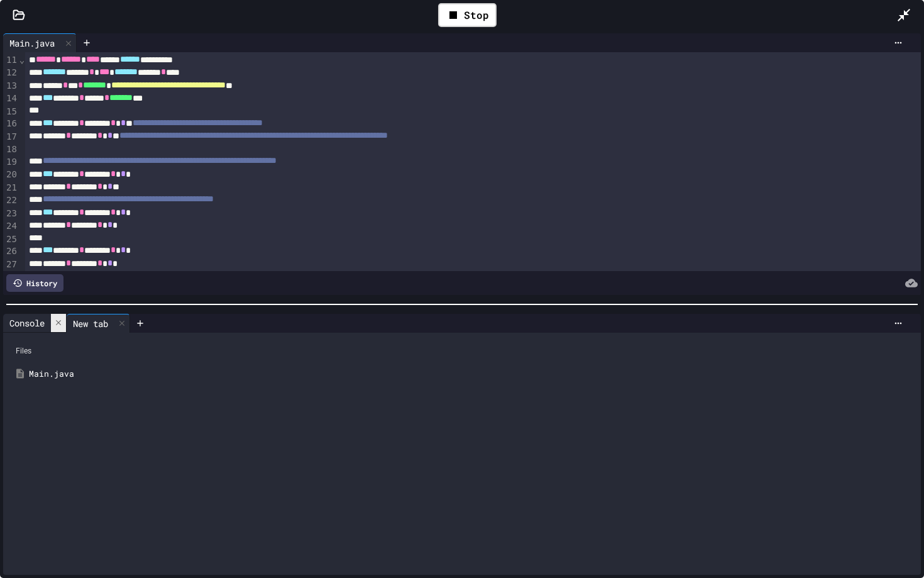
click at [62, 322] on icon at bounding box center [58, 322] width 9 height 9
click at [78, 321] on icon at bounding box center [77, 323] width 6 height 6
click at [66, 324] on div at bounding box center [58, 323] width 15 height 18
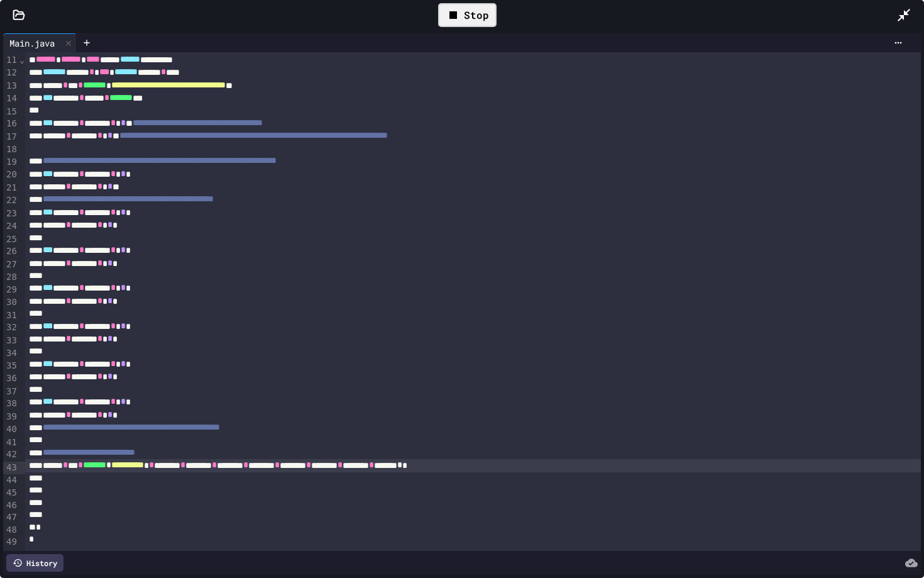
click at [444, 21] on div "Stop" at bounding box center [467, 15] width 58 height 24
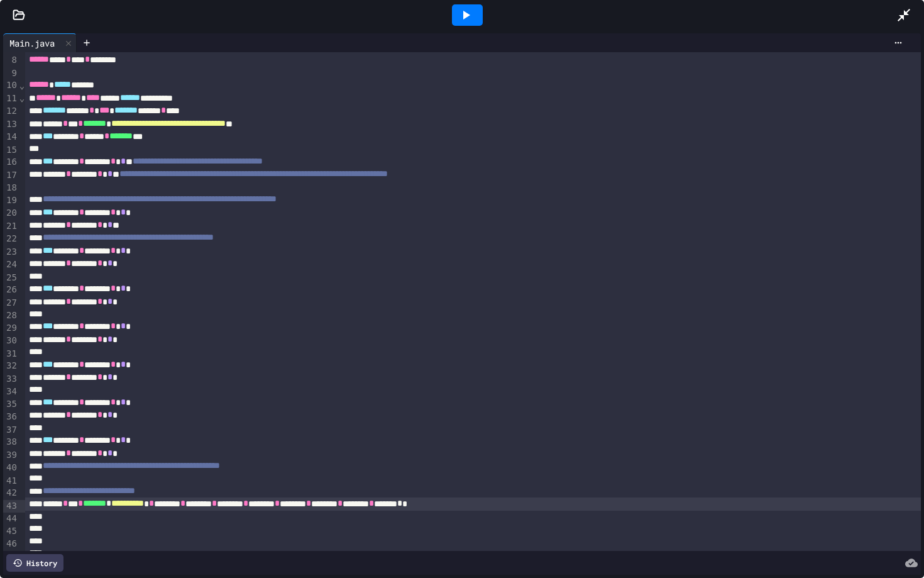
scroll to position [102, 0]
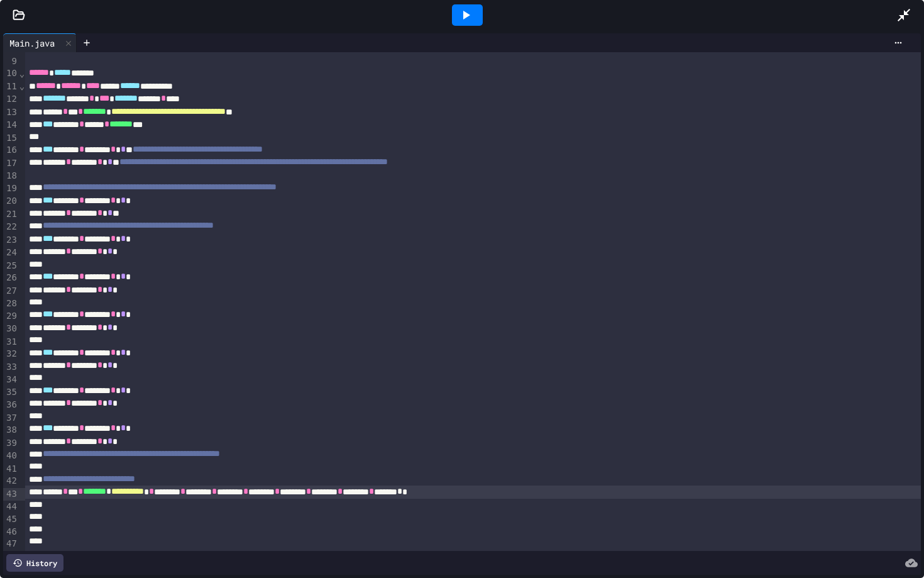
click at [468, 19] on icon at bounding box center [465, 15] width 15 height 15
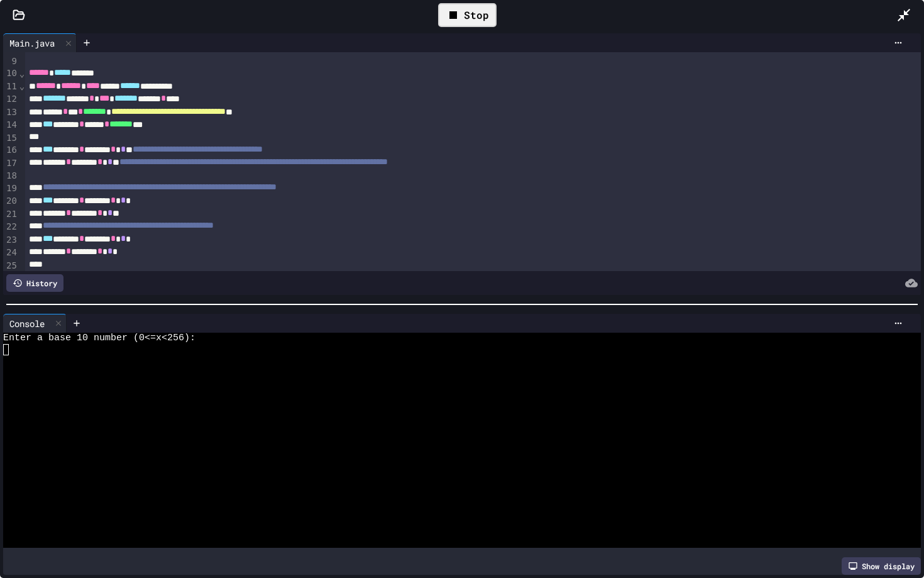
click at [126, 387] on div at bounding box center [455, 383] width 905 height 11
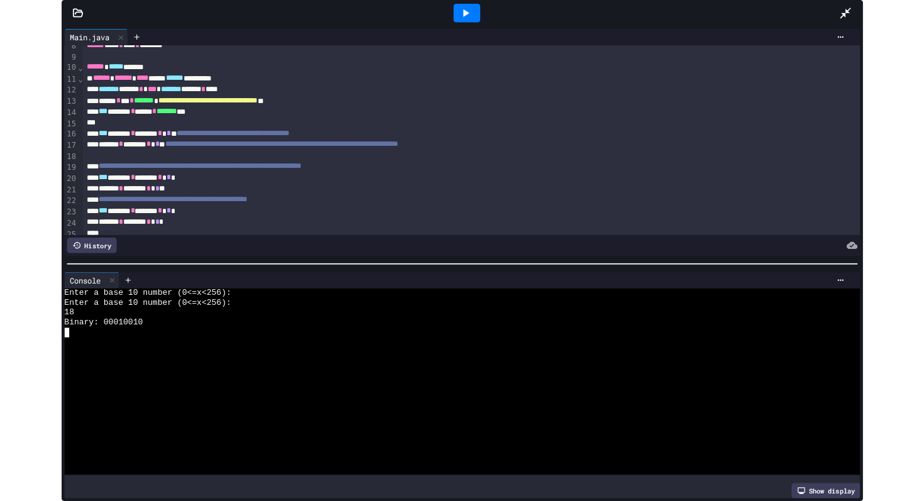
scroll to position [96, 0]
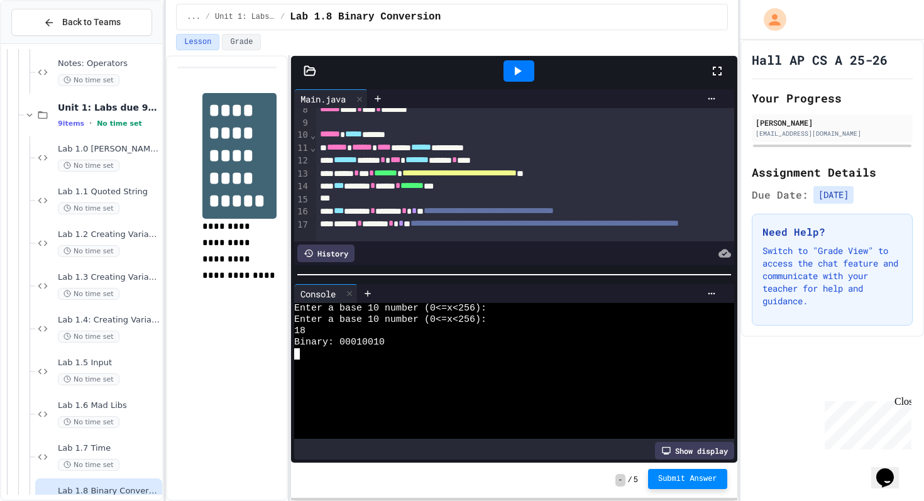
click at [693, 482] on span "Submit Answer" at bounding box center [687, 479] width 59 height 10
